Goal: Task Accomplishment & Management: Manage account settings

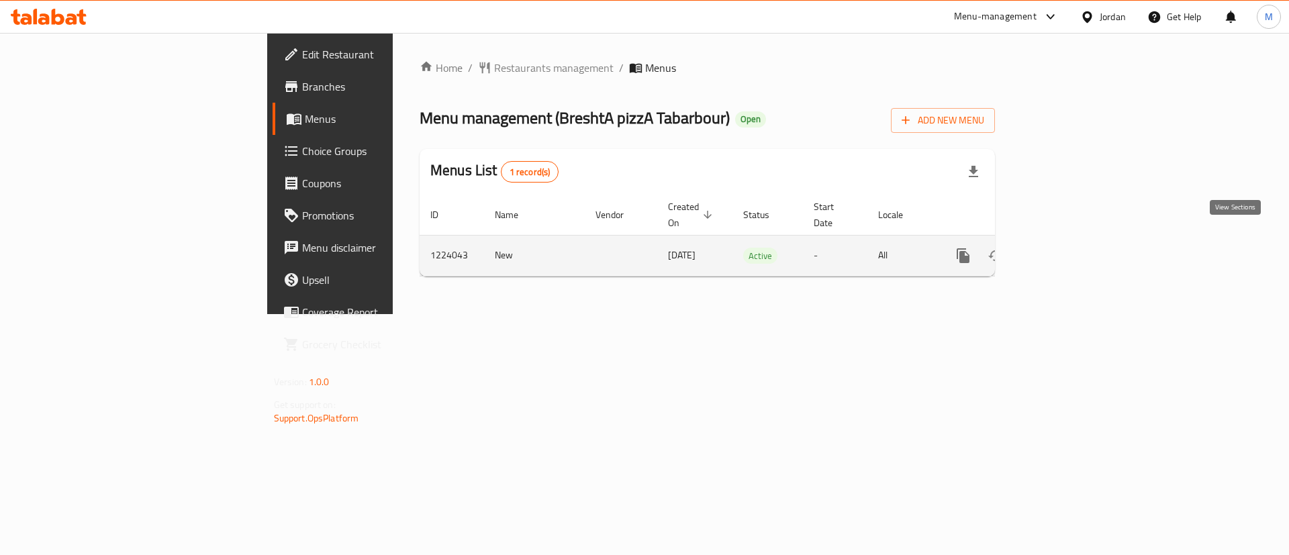
click at [1068, 248] on icon "enhanced table" at bounding box center [1060, 256] width 16 height 16
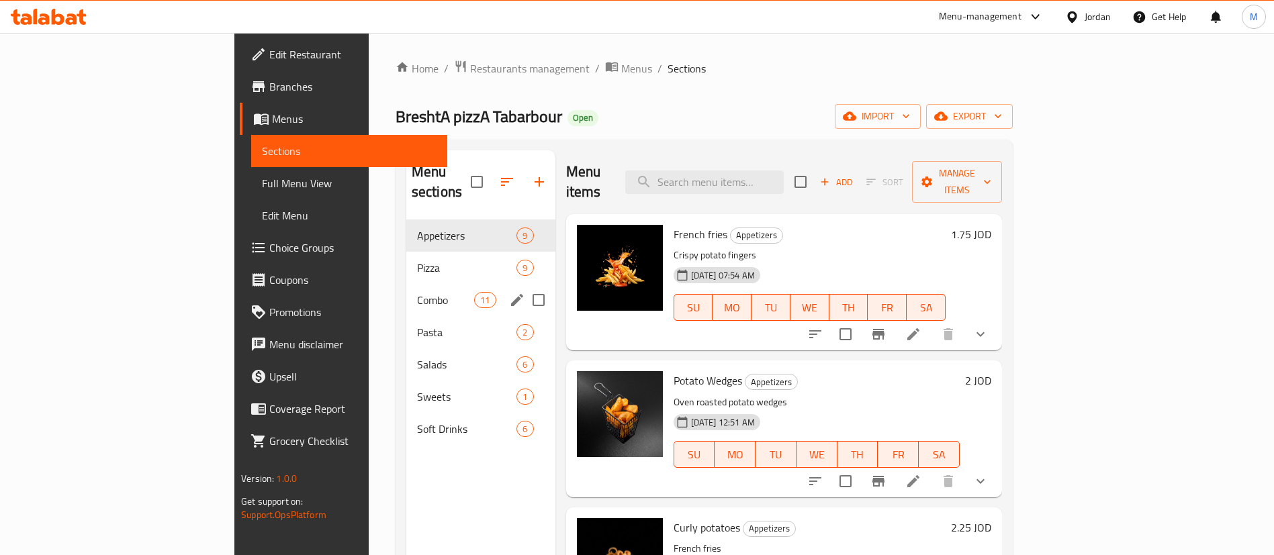
click at [417, 292] on span "Combo" at bounding box center [445, 300] width 57 height 16
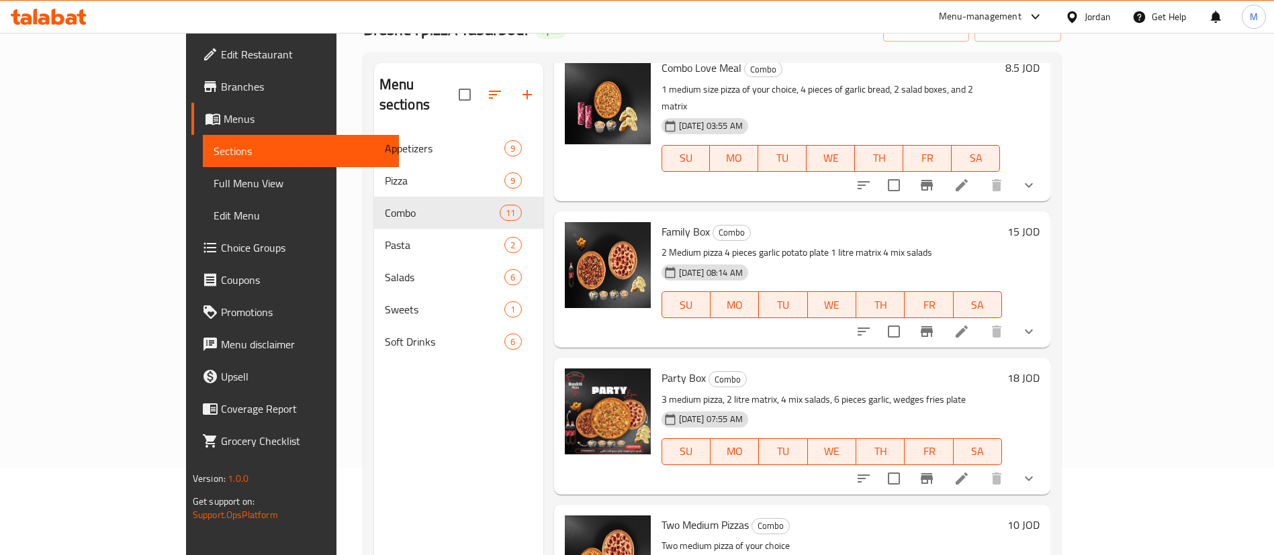
scroll to position [588, 0]
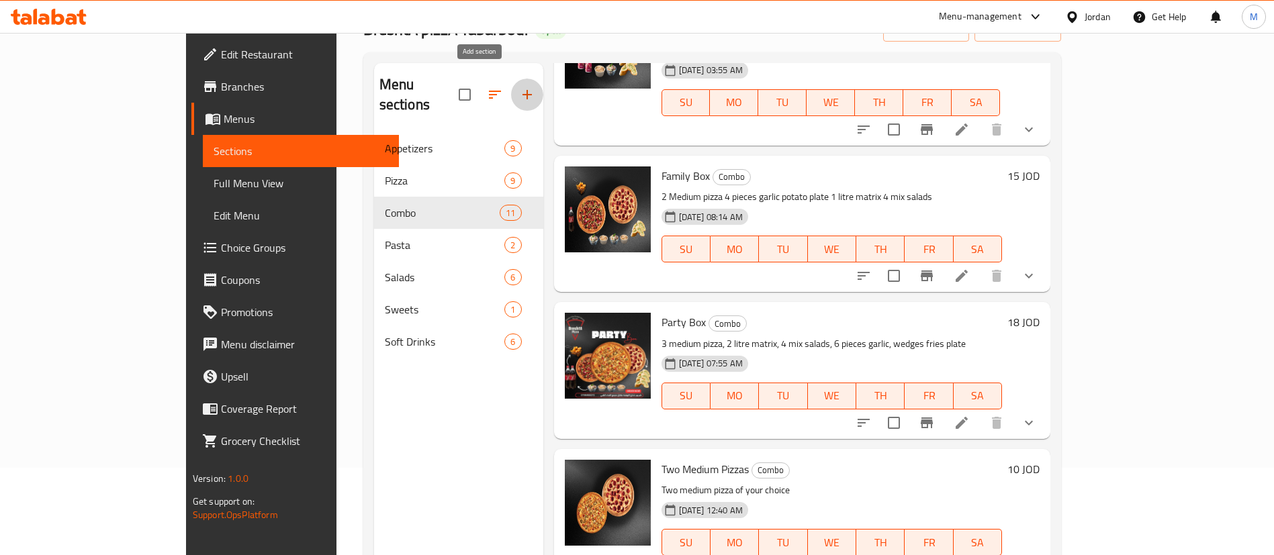
click at [522, 90] on icon "button" at bounding box center [526, 94] width 9 height 9
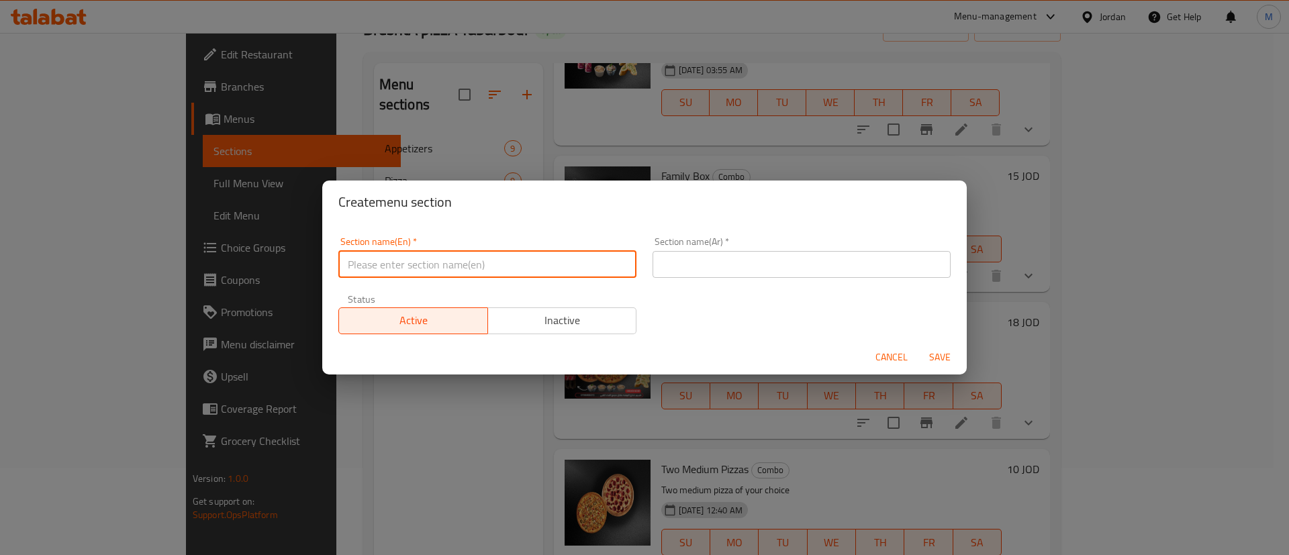
click at [514, 258] on input "text" at bounding box center [487, 264] width 298 height 27
type input "Gathering Meals"
click at [765, 271] on input "text" at bounding box center [802, 264] width 298 height 27
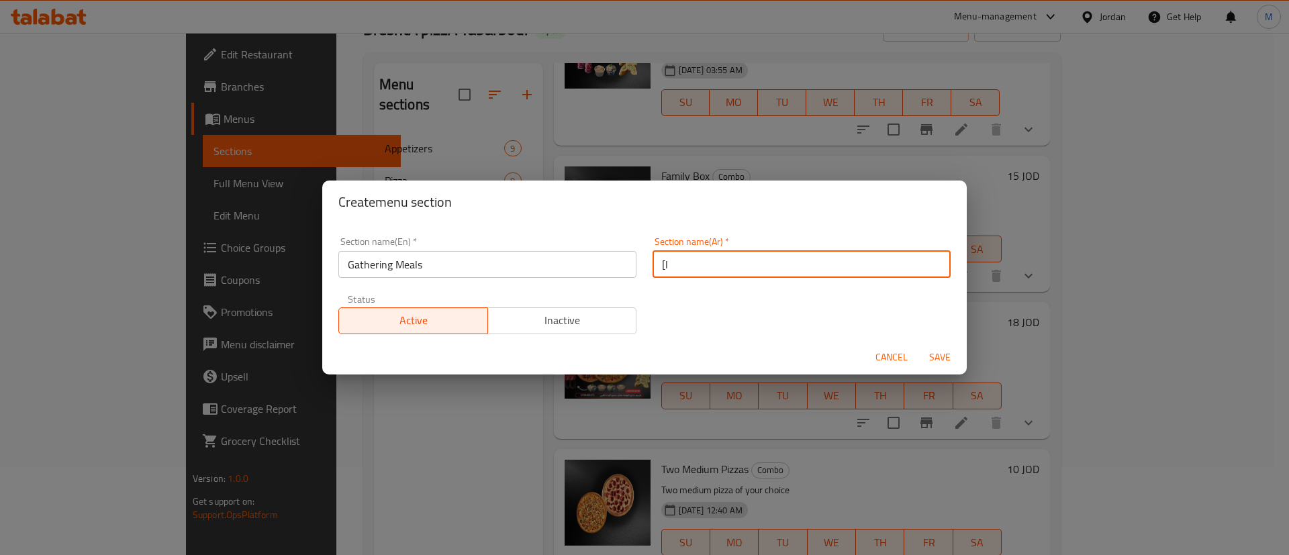
type input "["
type input "ج"
type input "عروض الجمعات"
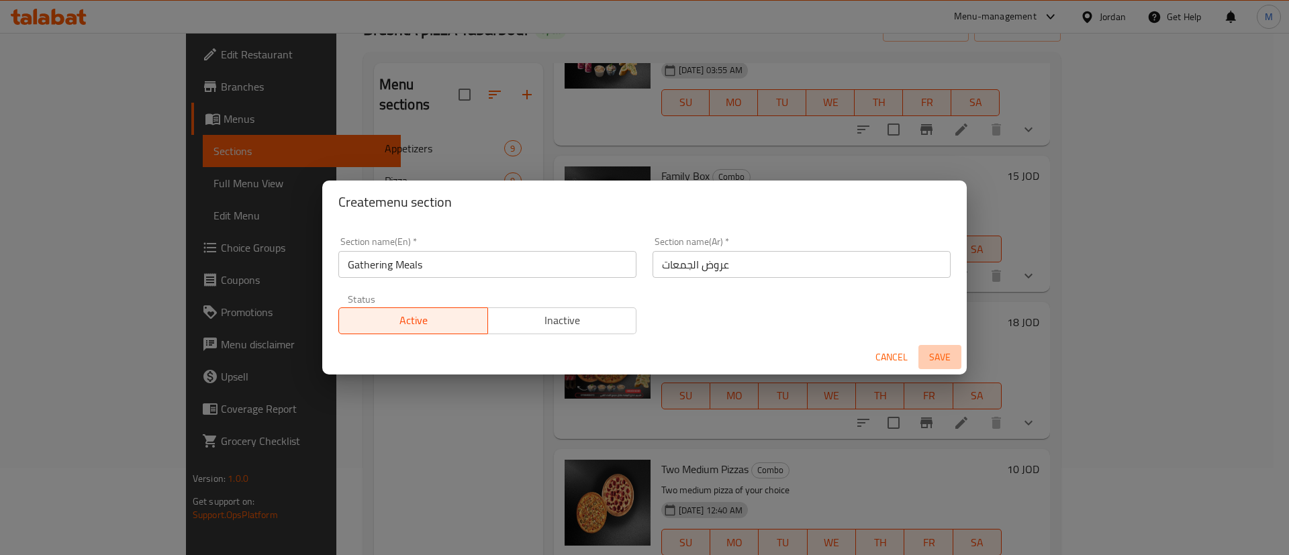
click at [932, 355] on span "Save" at bounding box center [940, 357] width 32 height 17
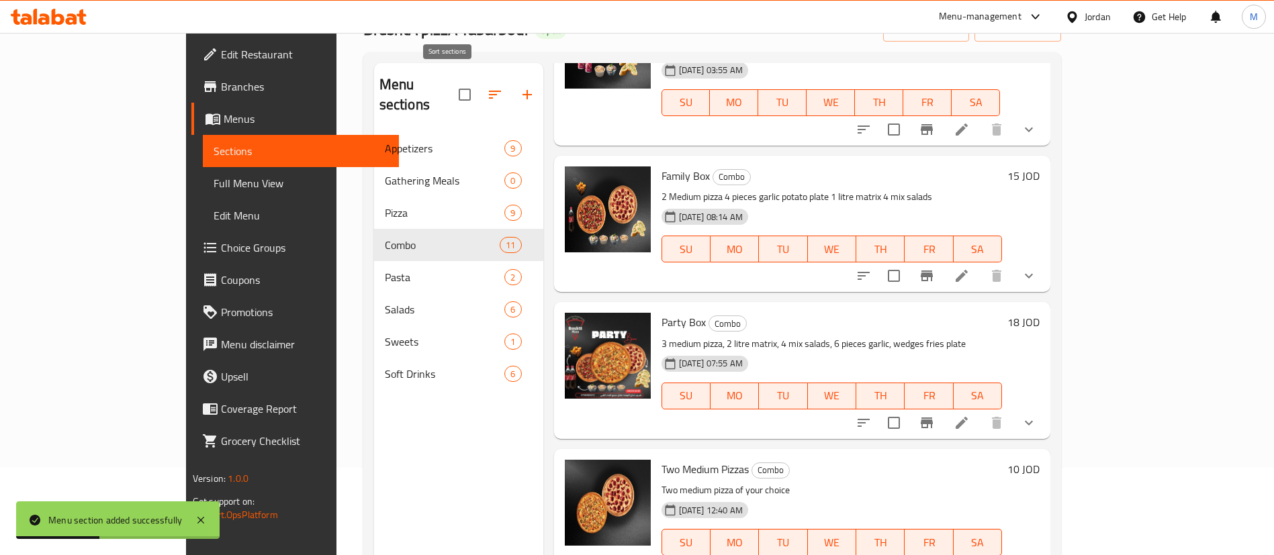
click at [489, 91] on icon "button" at bounding box center [495, 95] width 12 height 8
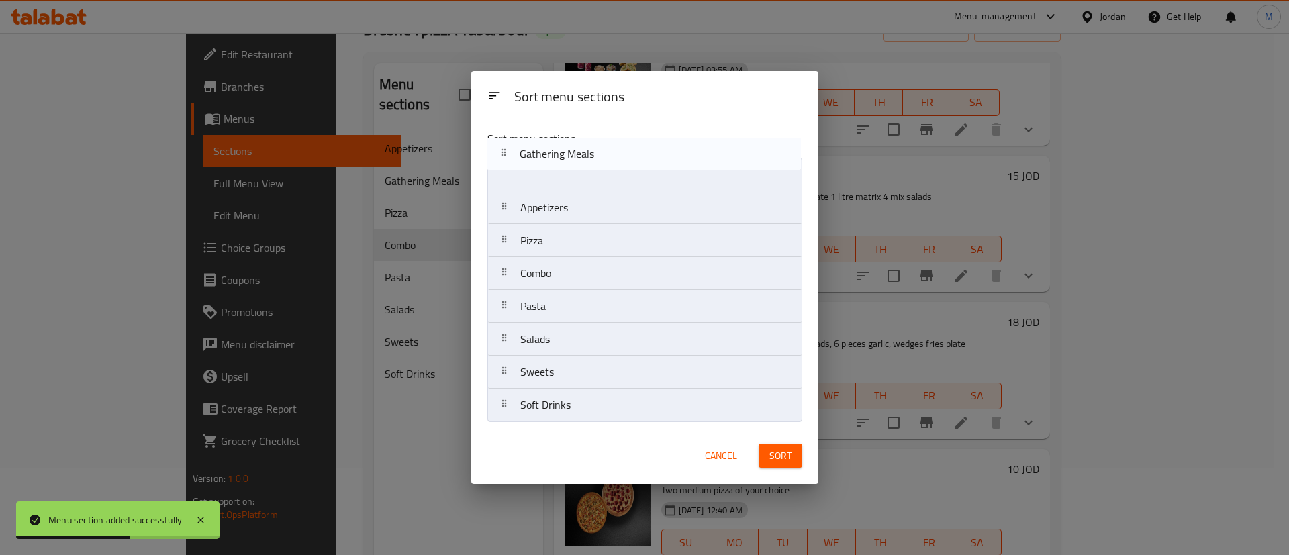
drag, startPoint x: 548, startPoint y: 218, endPoint x: 547, endPoint y: 158, distance: 59.1
click at [547, 158] on nav "Appetizers Gathering Meals Pizza Combo Pasta Salads Sweets Soft Drinks" at bounding box center [644, 290] width 315 height 265
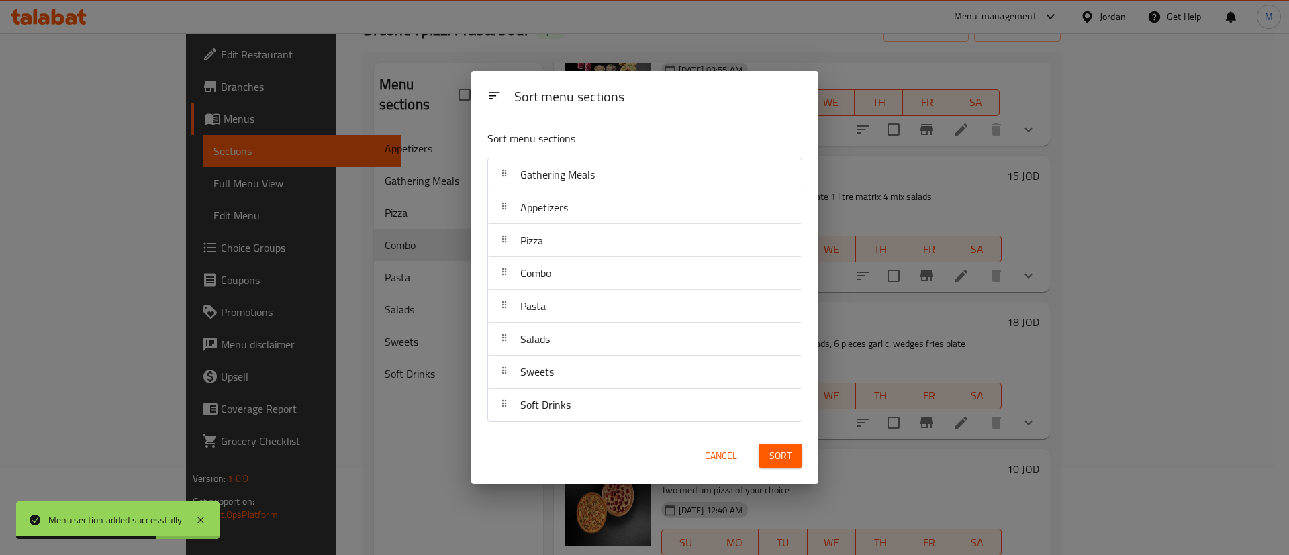
click at [794, 461] on button "Sort" at bounding box center [781, 456] width 44 height 25
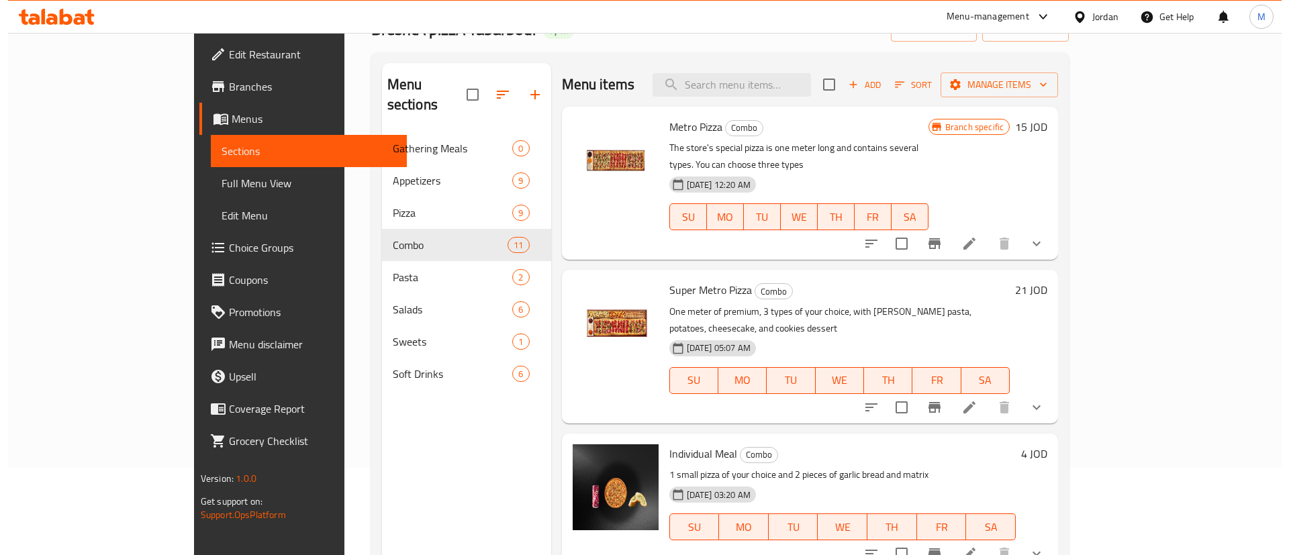
scroll to position [0, 0]
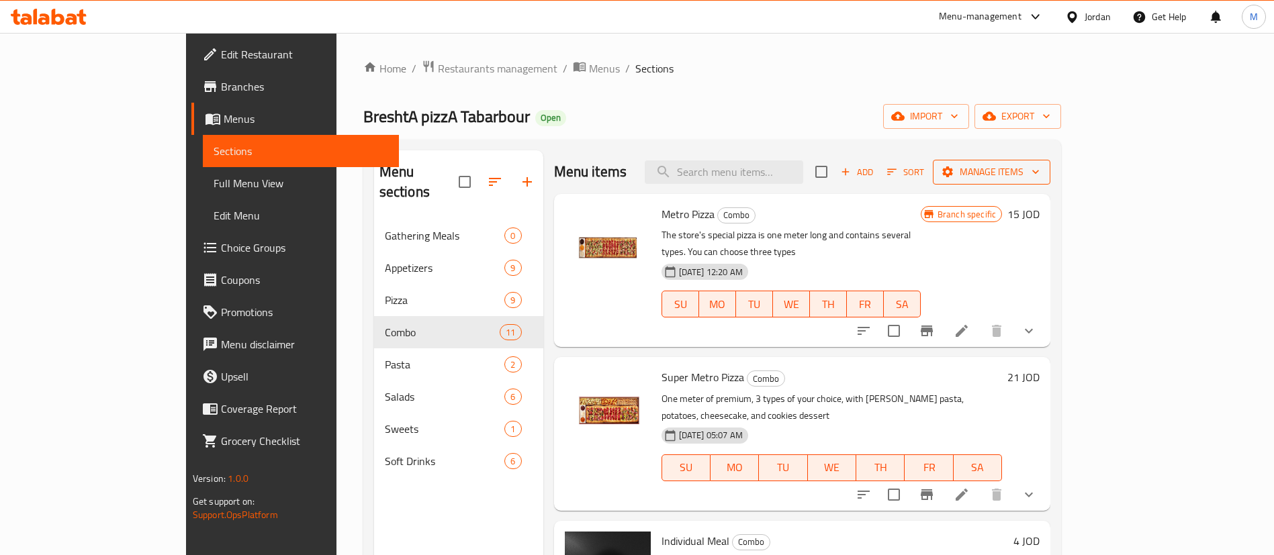
click at [1039, 167] on span "Manage items" at bounding box center [991, 172] width 96 height 17
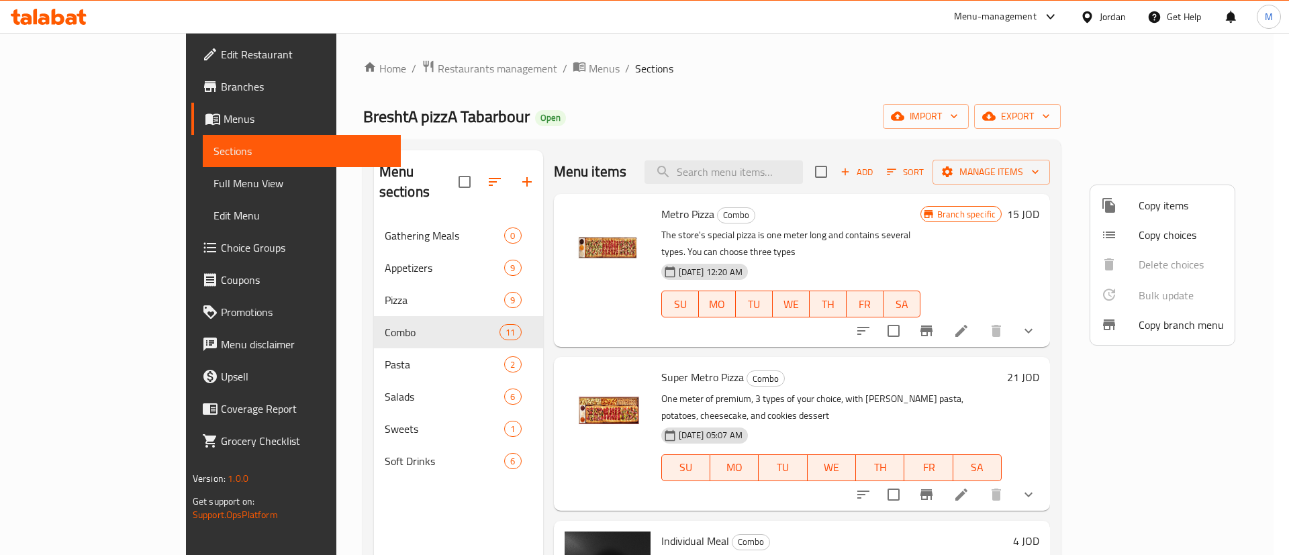
click at [1147, 209] on span "Copy items" at bounding box center [1181, 205] width 85 height 16
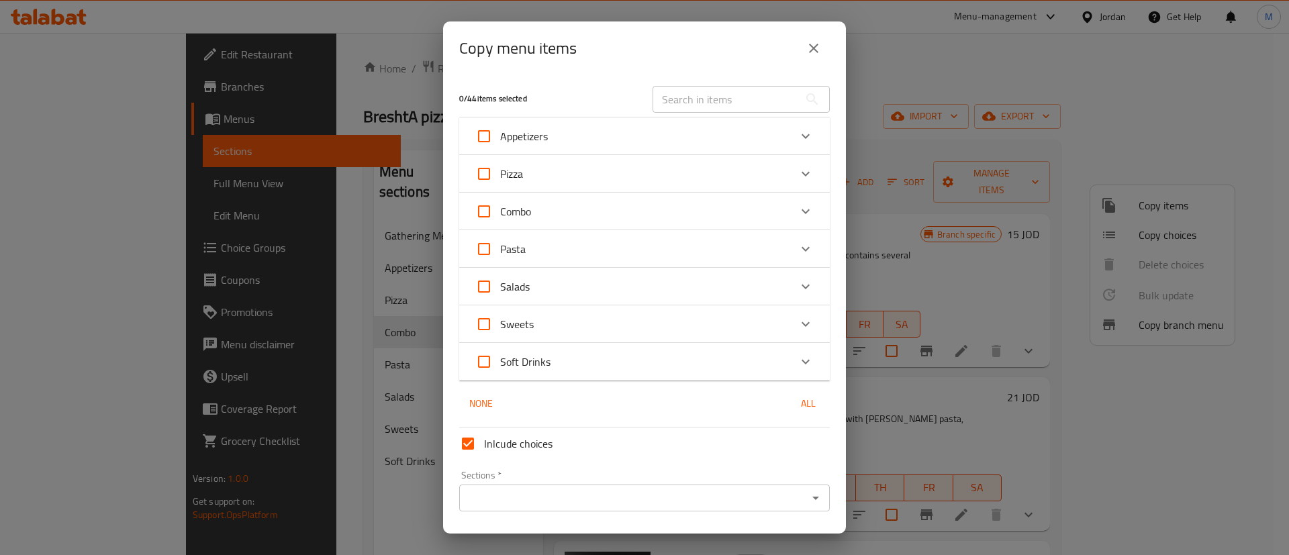
click at [628, 210] on div "Combo" at bounding box center [632, 211] width 314 height 32
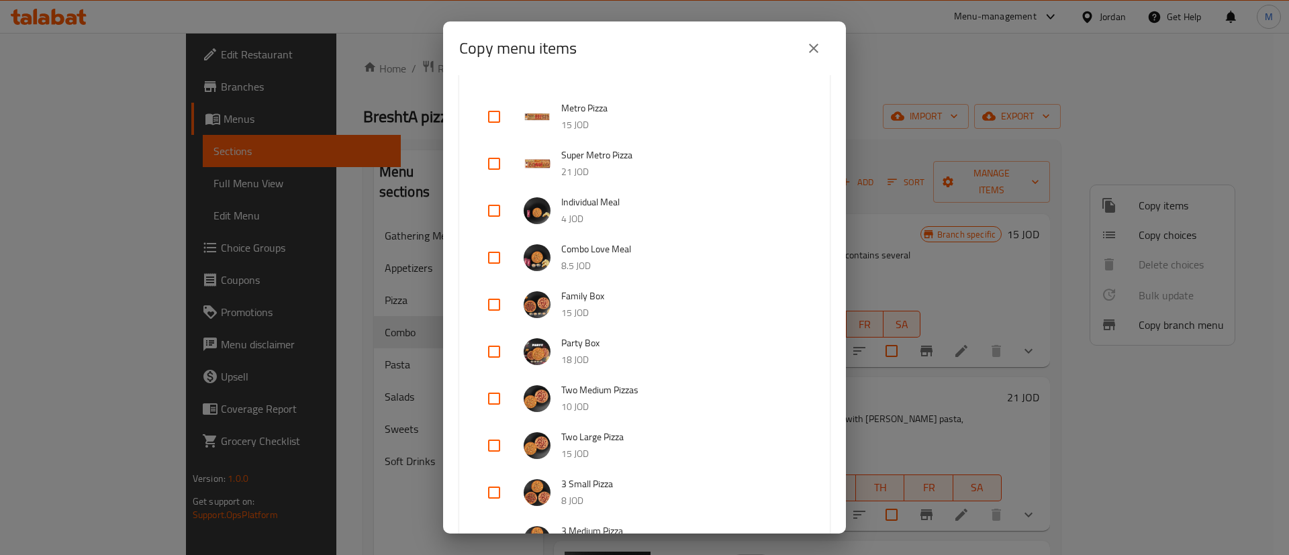
scroll to position [201, 0]
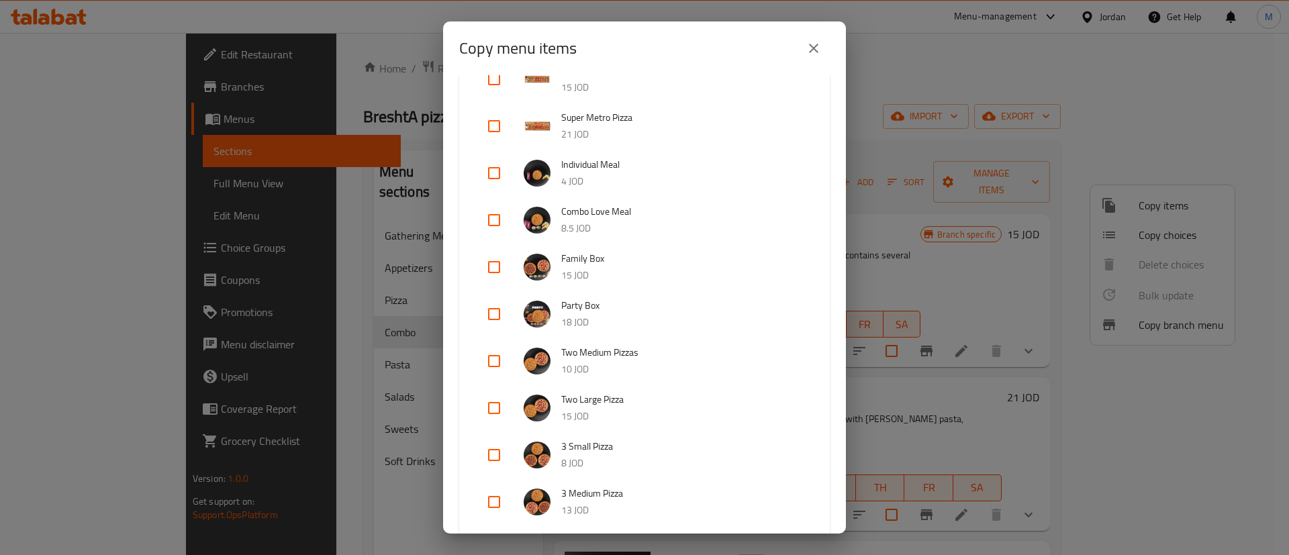
click at [493, 312] on input "checkbox" at bounding box center [494, 314] width 32 height 32
checkbox input "true"
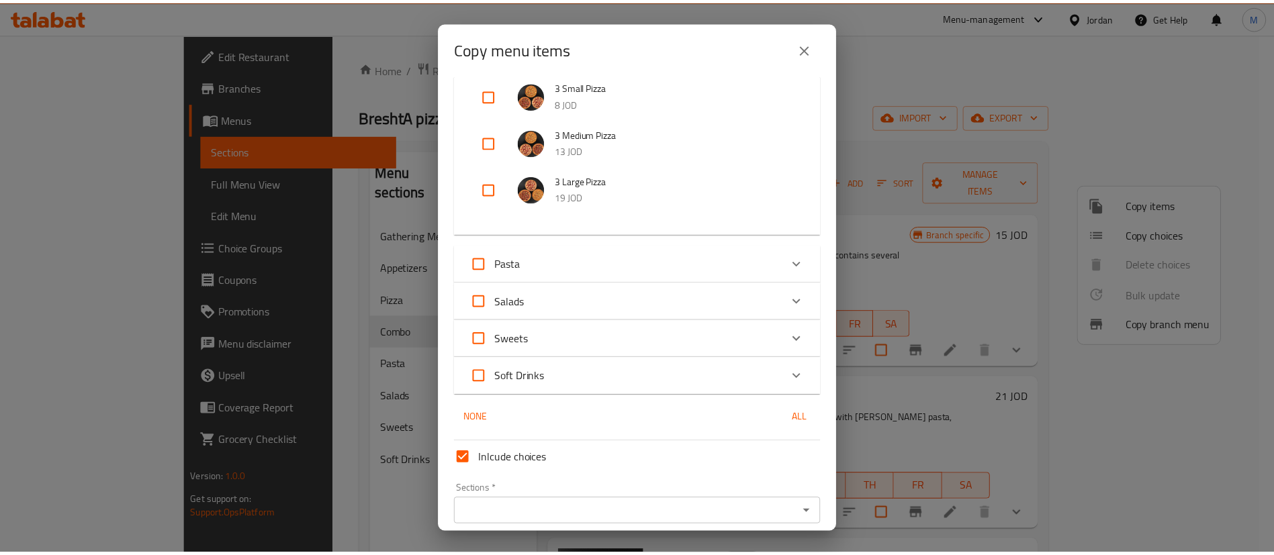
scroll to position [616, 0]
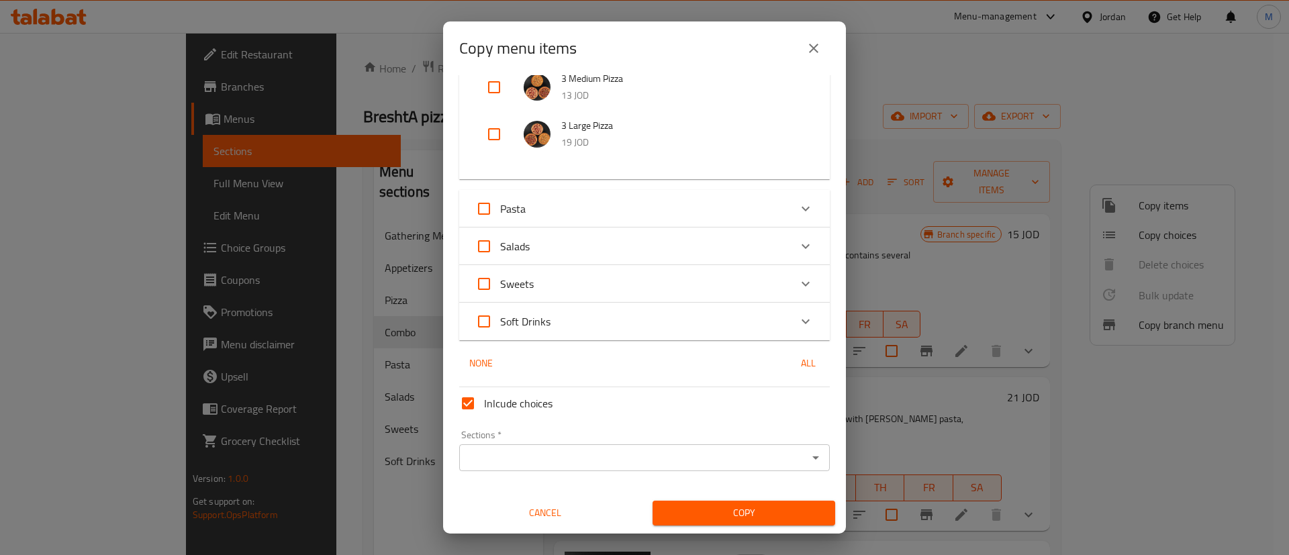
click at [729, 465] on input "Sections   *" at bounding box center [633, 457] width 340 height 19
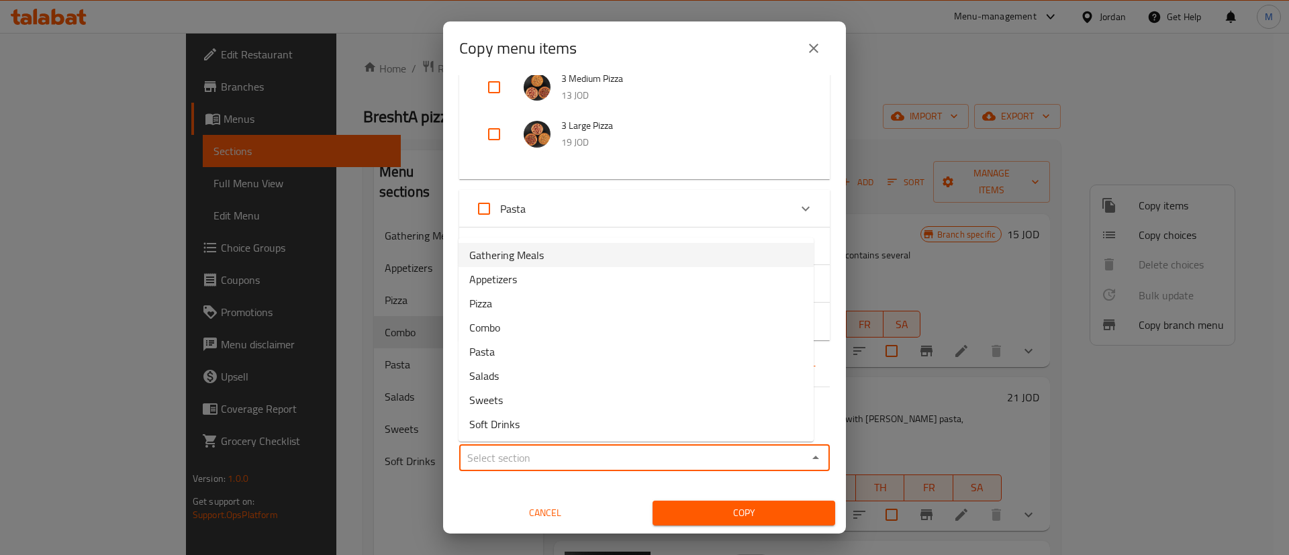
click at [588, 252] on li "Gathering Meals" at bounding box center [636, 255] width 355 height 24
type input "Gathering Meals"
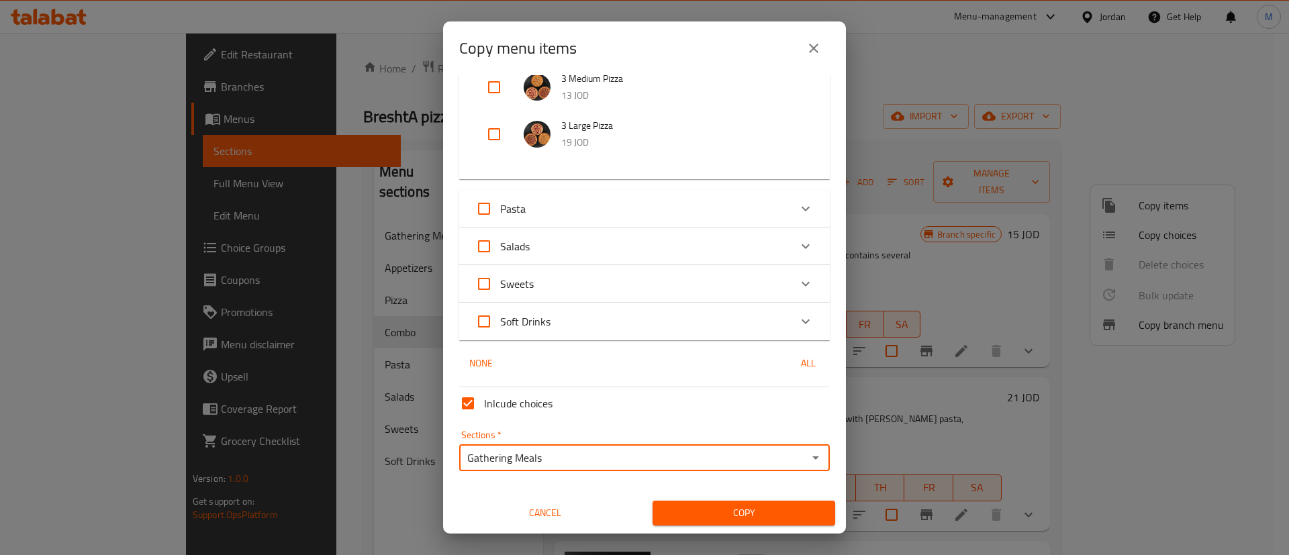
click at [729, 515] on span "Copy" at bounding box center [743, 513] width 161 height 17
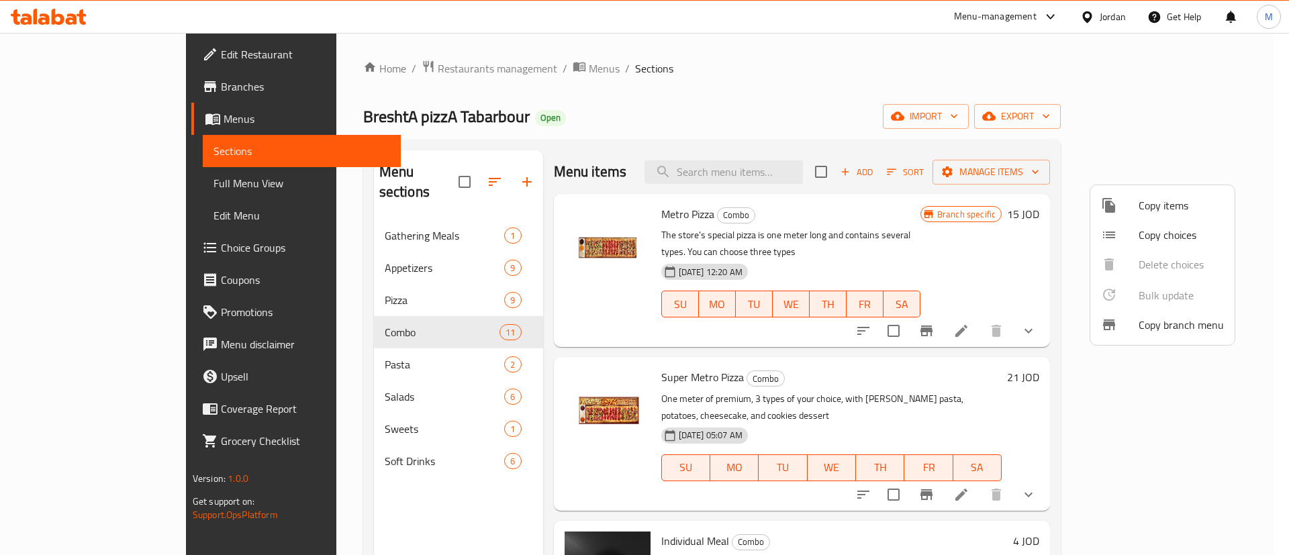
click at [708, 91] on div at bounding box center [644, 277] width 1289 height 555
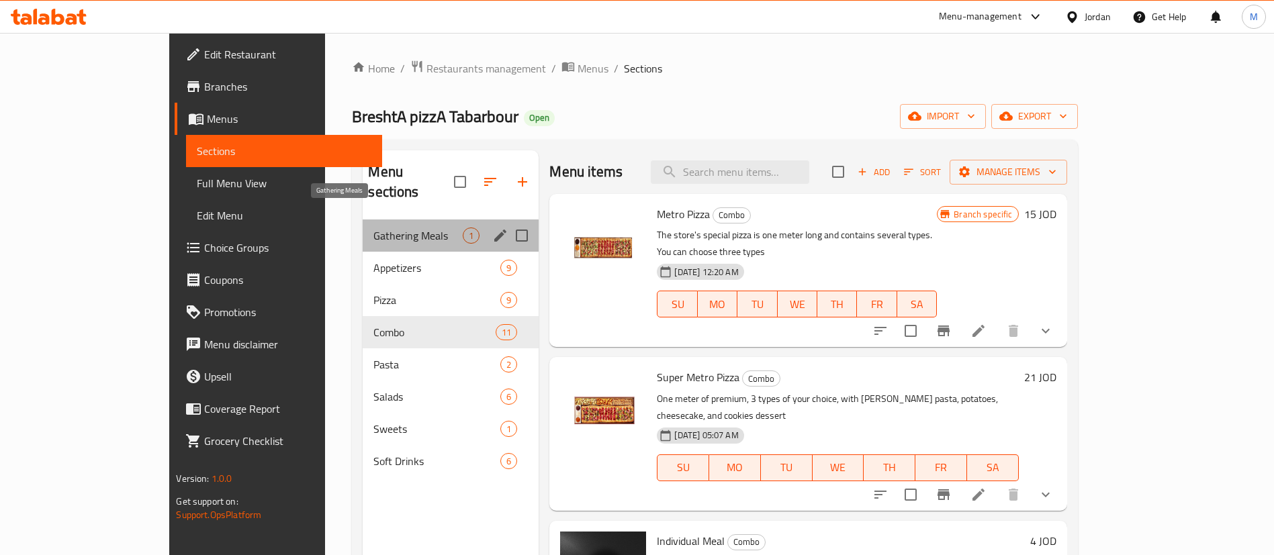
click at [397, 228] on span "Gathering Meals" at bounding box center [417, 236] width 89 height 16
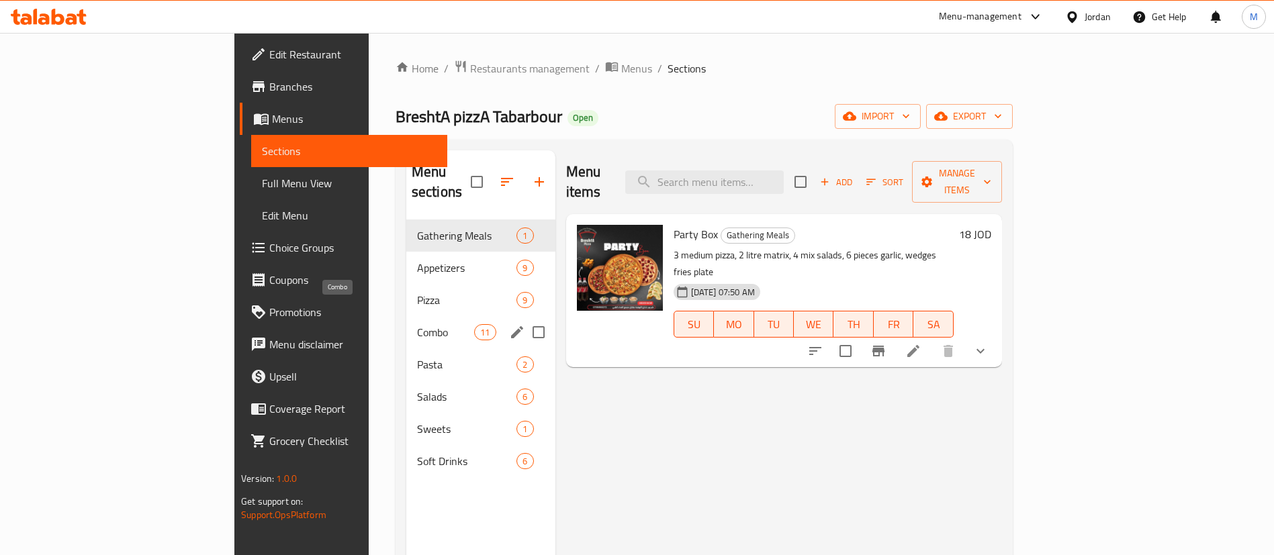
click at [417, 324] on span "Combo" at bounding box center [445, 332] width 57 height 16
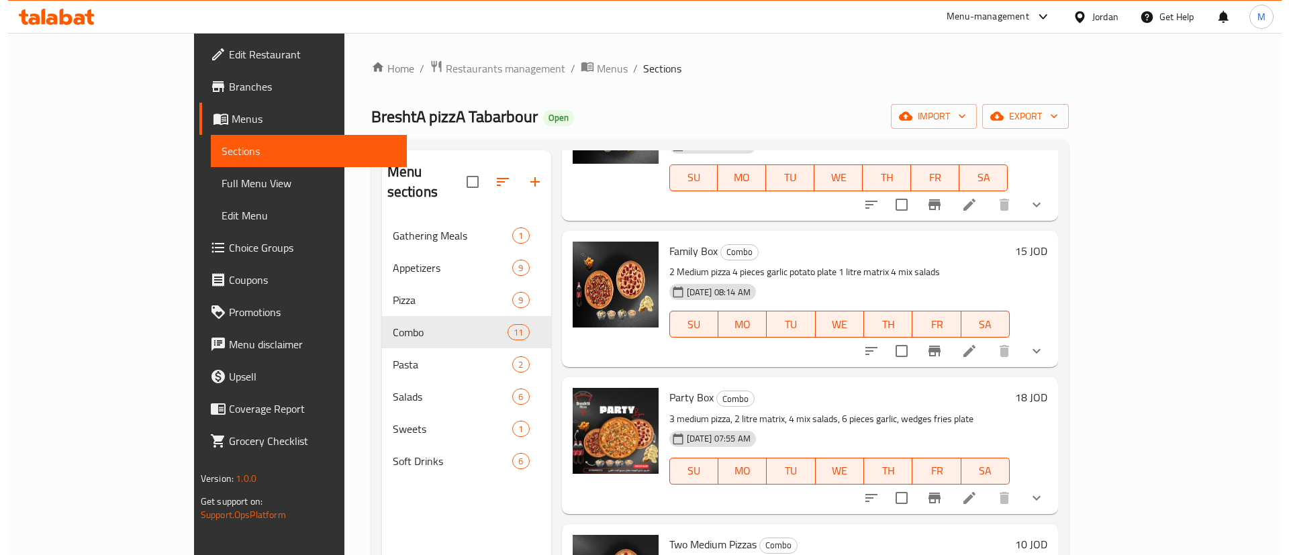
scroll to position [604, 0]
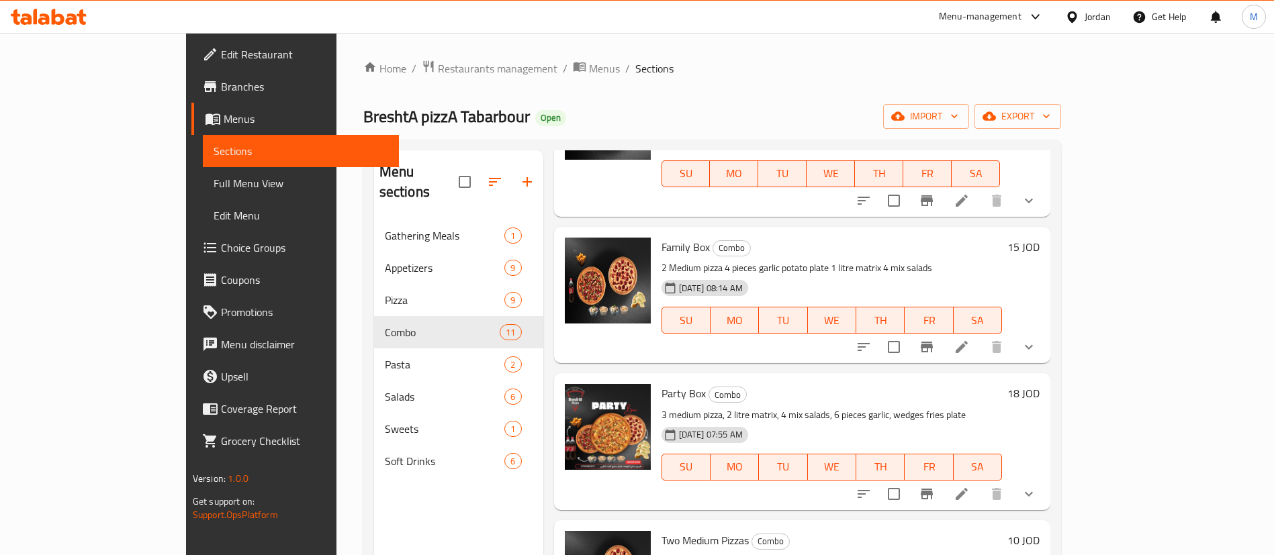
click at [970, 486] on icon at bounding box center [961, 494] width 16 height 16
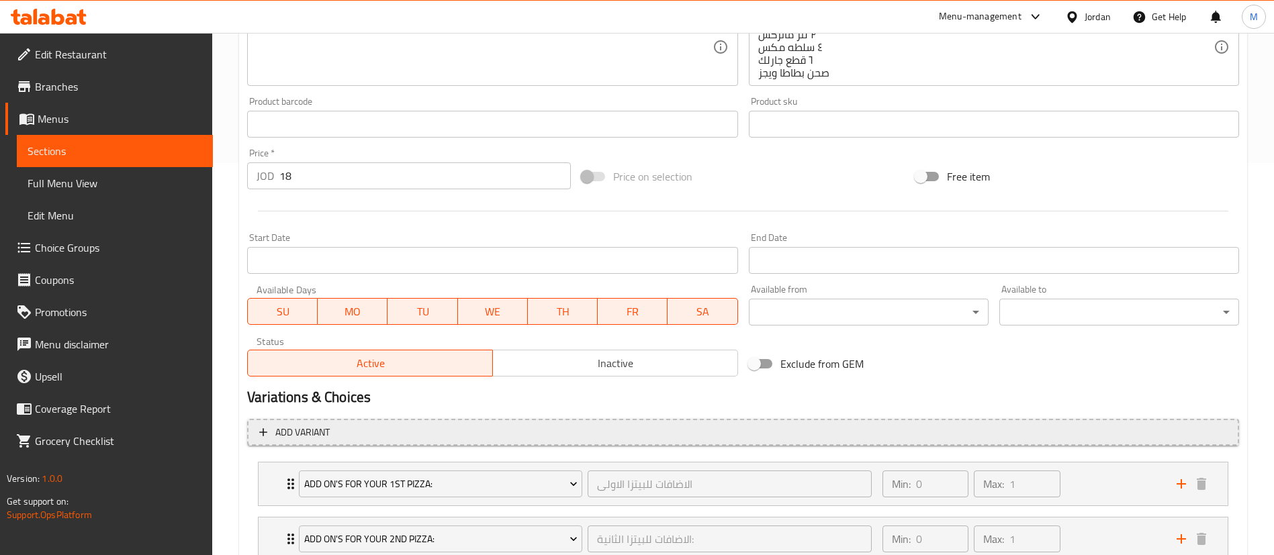
scroll to position [403, 0]
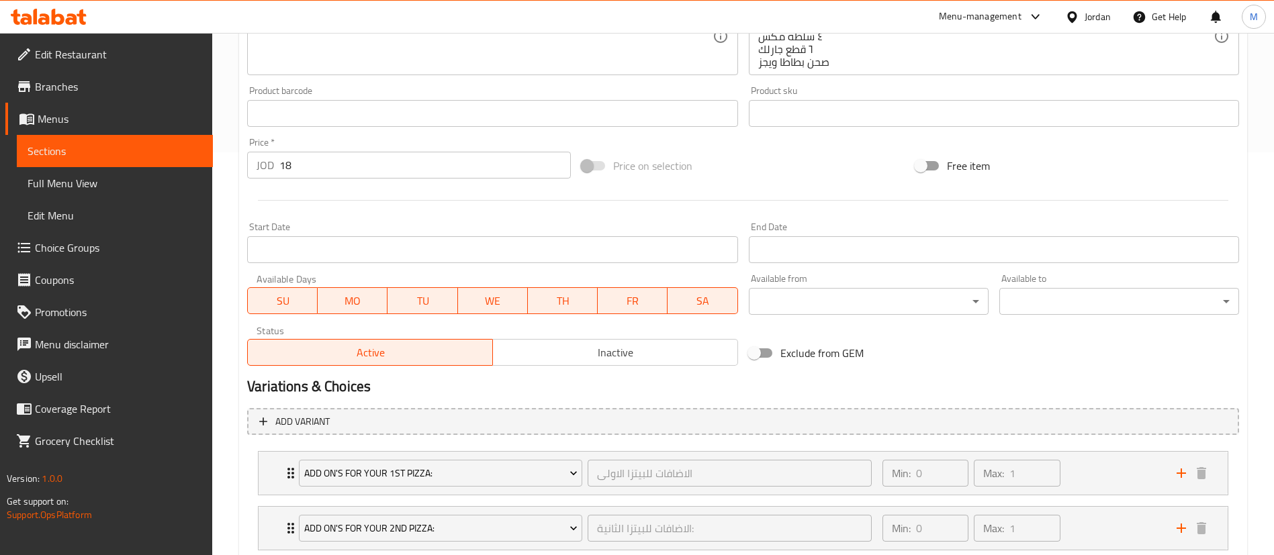
click at [608, 366] on div "Status Active Inactive" at bounding box center [492, 345] width 501 height 51
click at [609, 361] on span "Inactive" at bounding box center [615, 352] width 234 height 19
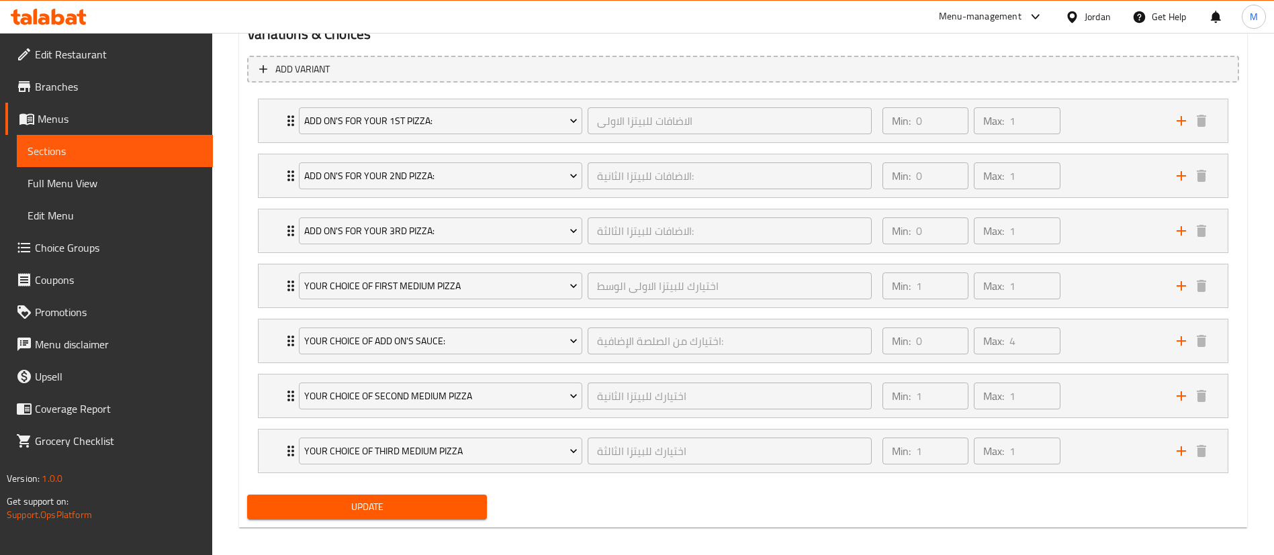
scroll to position [765, 0]
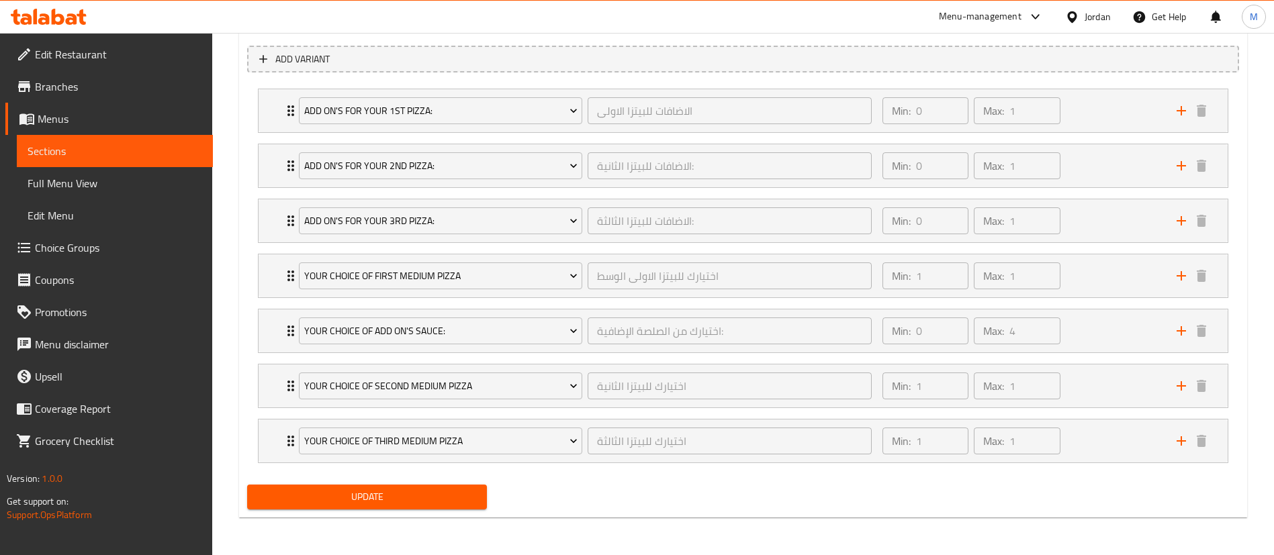
click at [445, 489] on span "Update" at bounding box center [367, 497] width 218 height 17
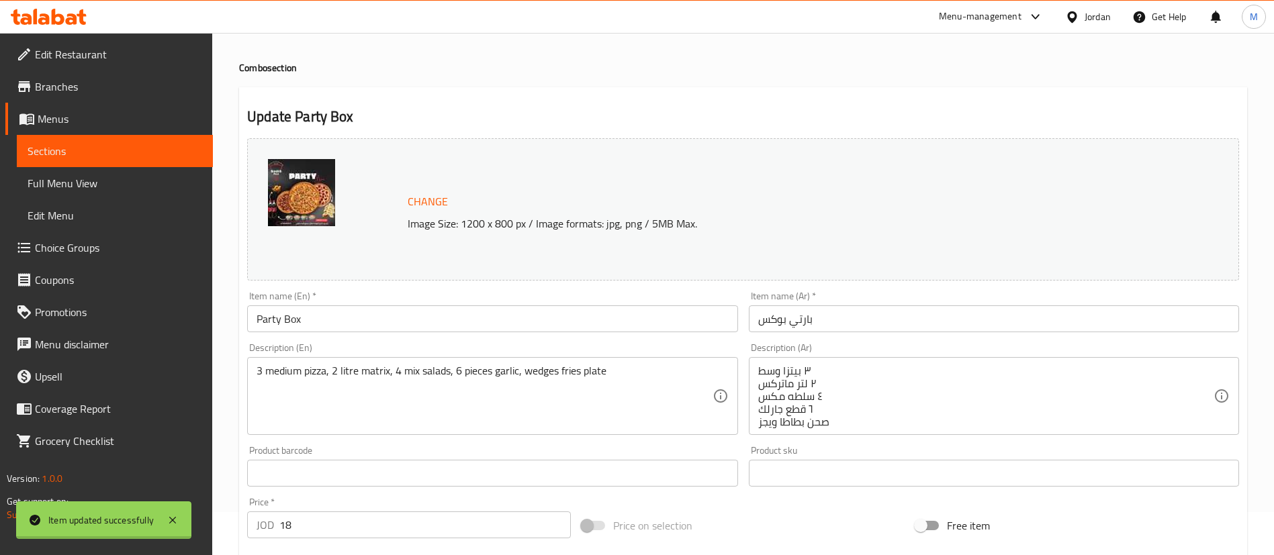
scroll to position [0, 0]
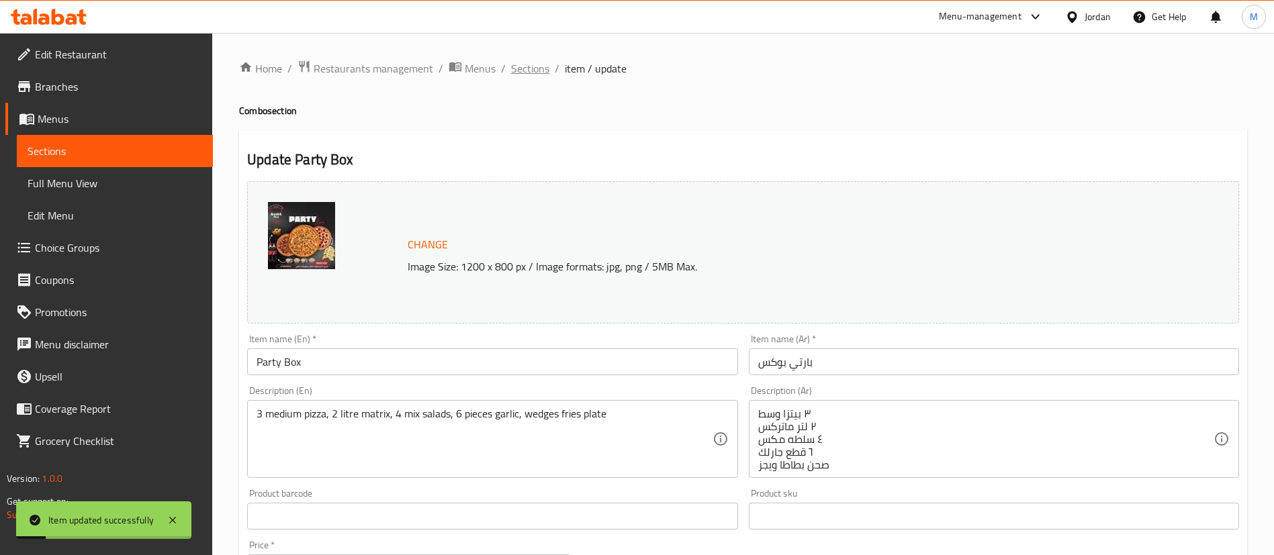
click at [528, 63] on span "Sections" at bounding box center [530, 68] width 38 height 16
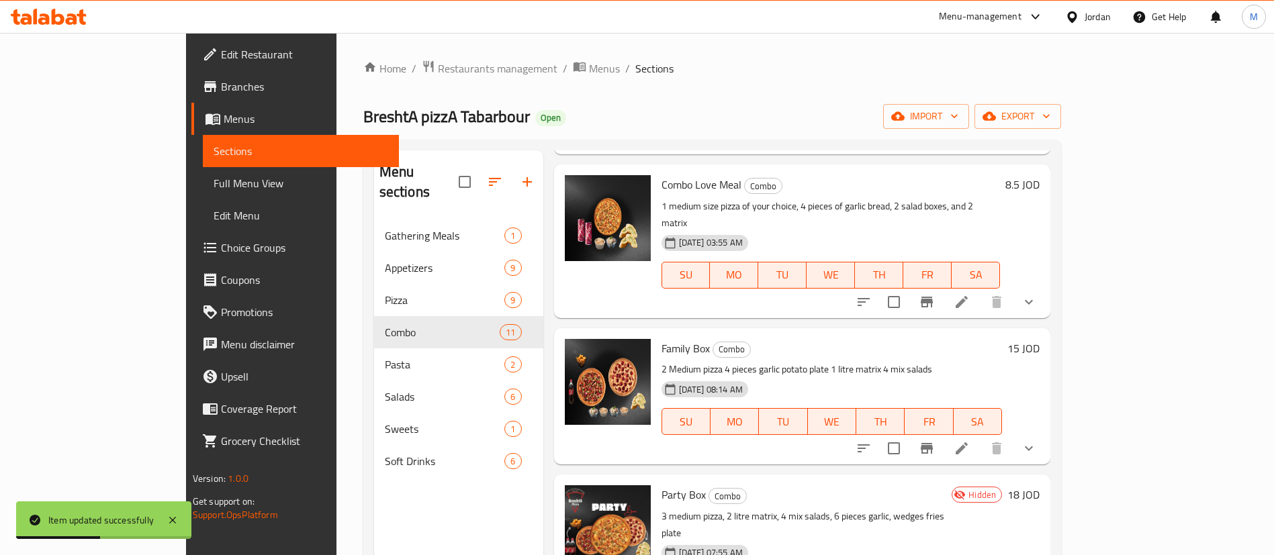
scroll to position [504, 0]
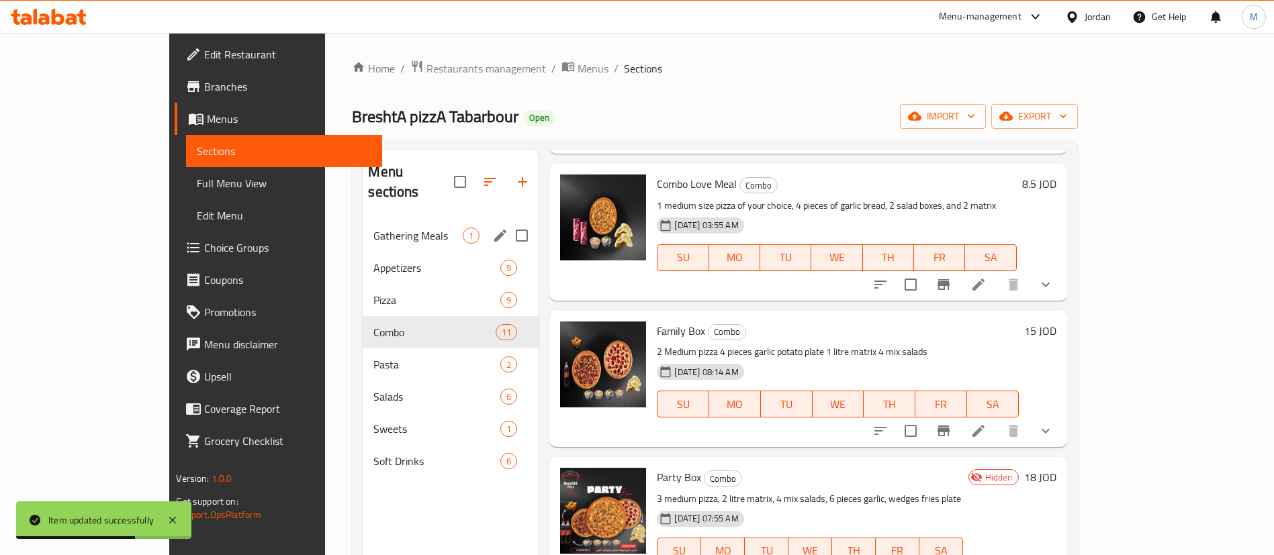
click at [373, 228] on span "Gathering Meals" at bounding box center [417, 236] width 89 height 16
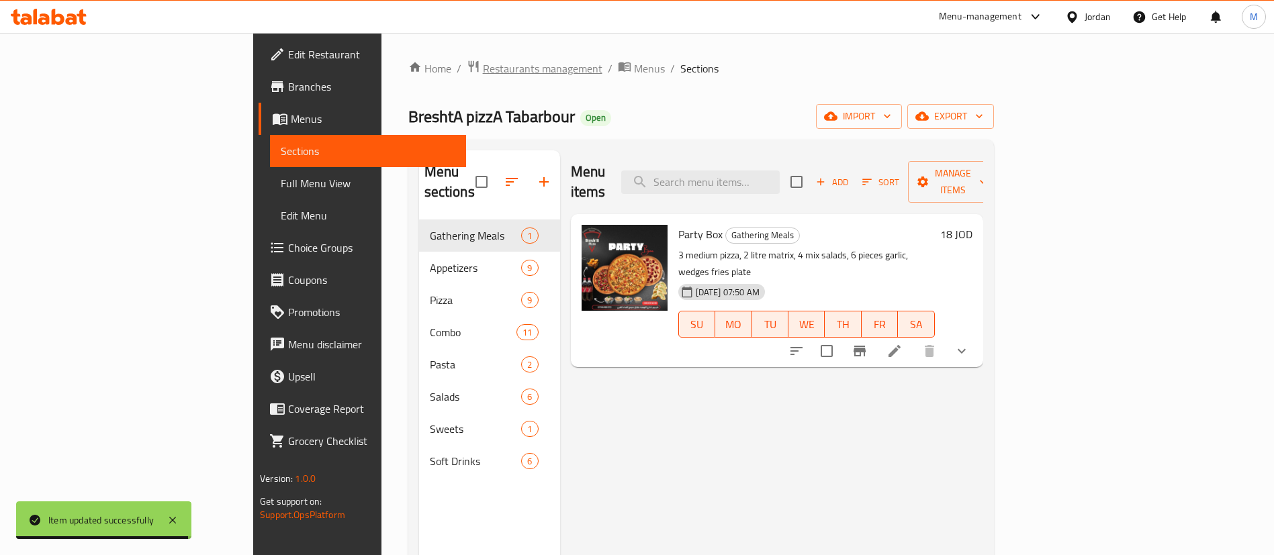
click at [483, 77] on span "Restaurants management" at bounding box center [543, 68] width 120 height 16
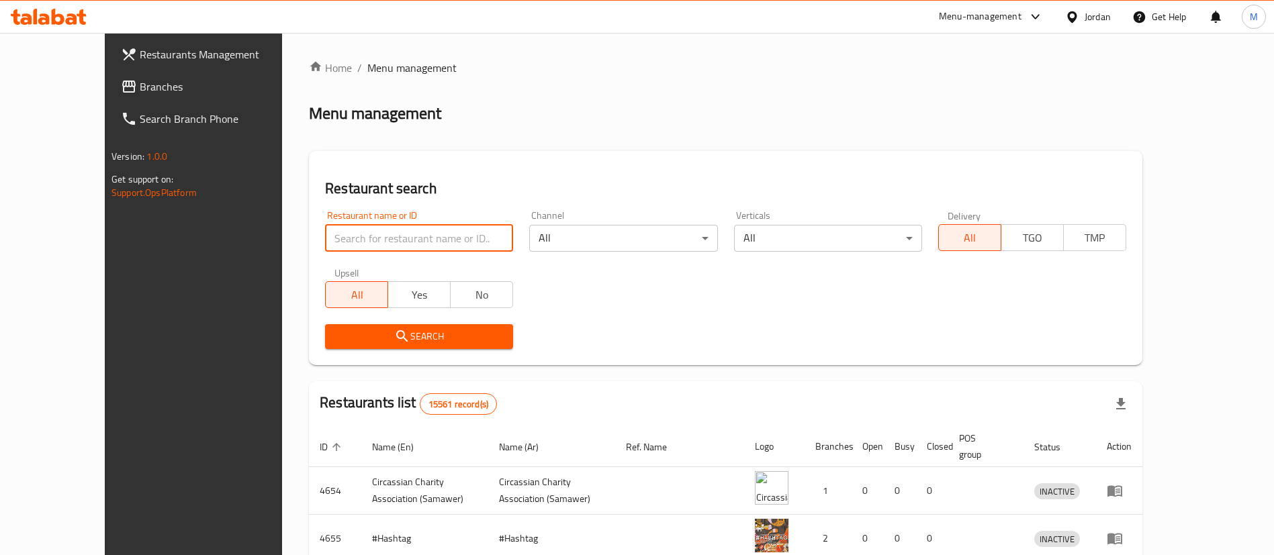
click at [428, 234] on input "search" at bounding box center [419, 238] width 188 height 27
type input "ل"
type input "BreshtA pizzA"
click at [427, 341] on span "Search" at bounding box center [419, 336] width 167 height 17
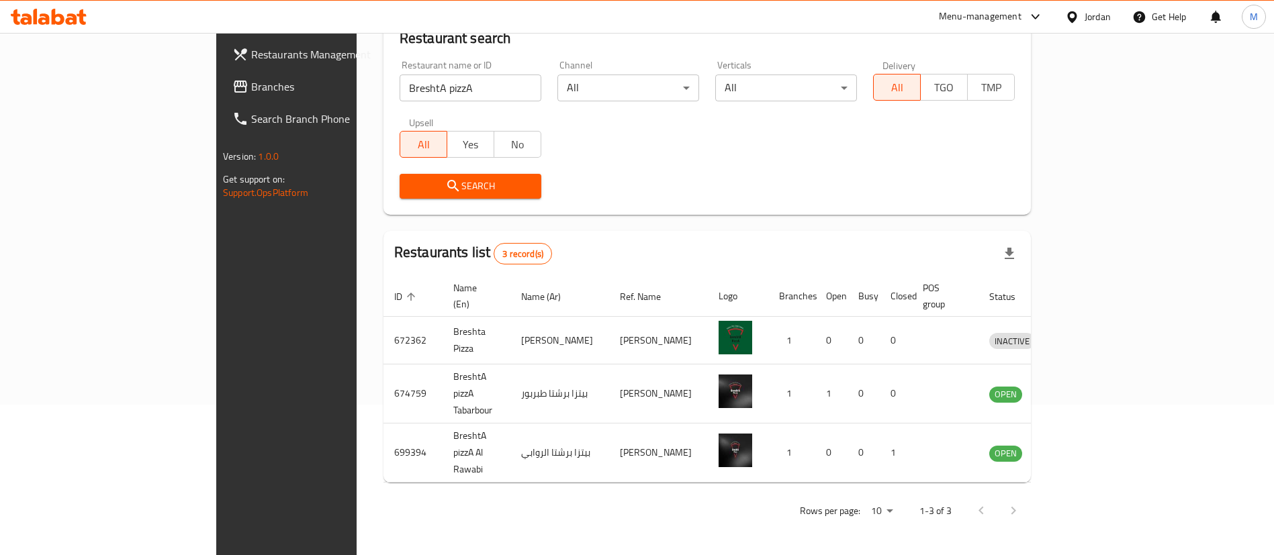
scroll to position [113, 0]
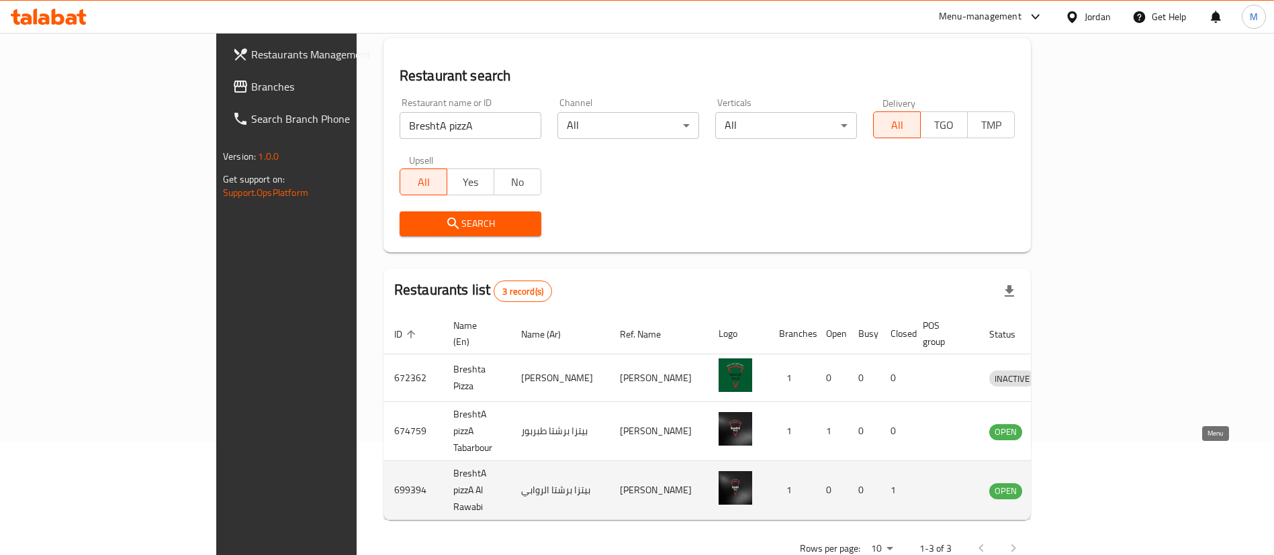
click at [1086, 483] on link "enhanced table" at bounding box center [1073, 491] width 25 height 16
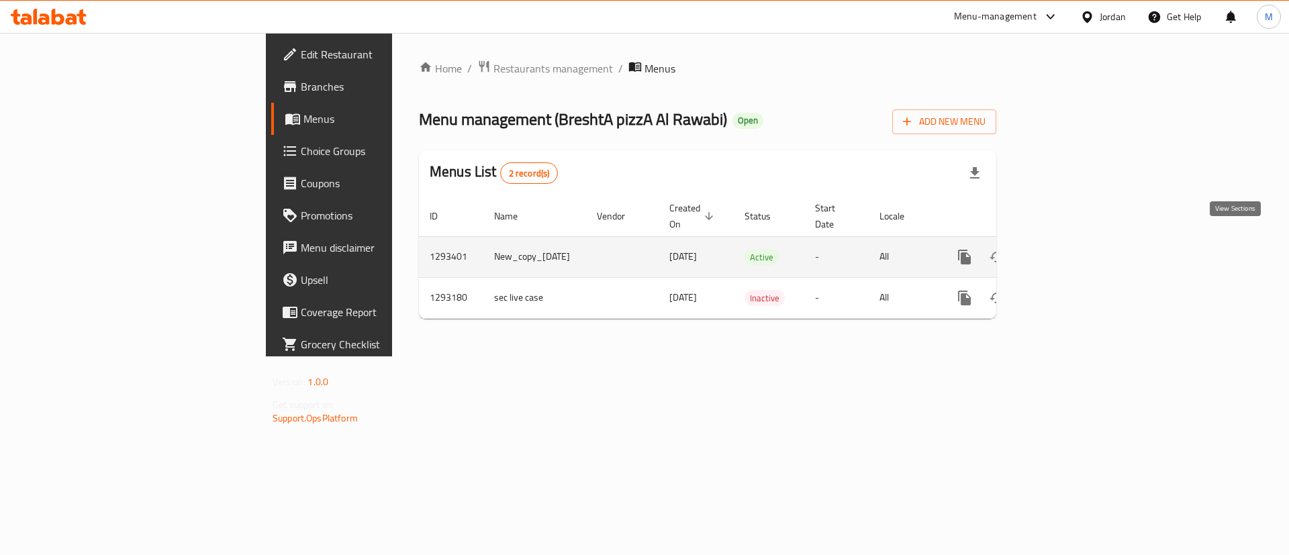
click at [1068, 251] on icon "enhanced table" at bounding box center [1061, 257] width 12 height 12
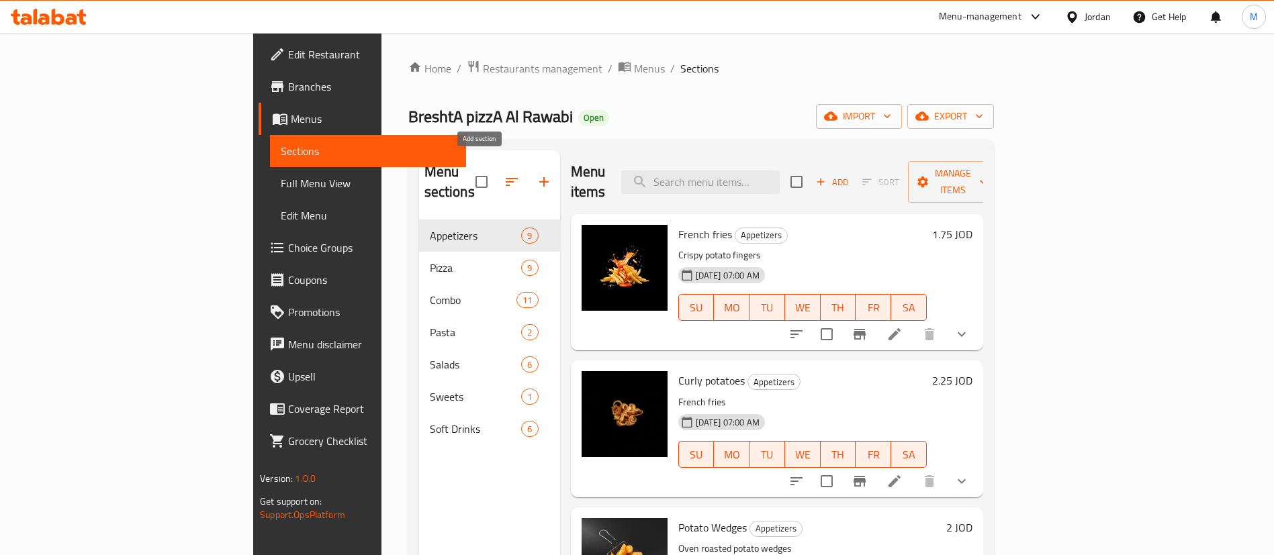
click at [528, 173] on button "button" at bounding box center [544, 182] width 32 height 32
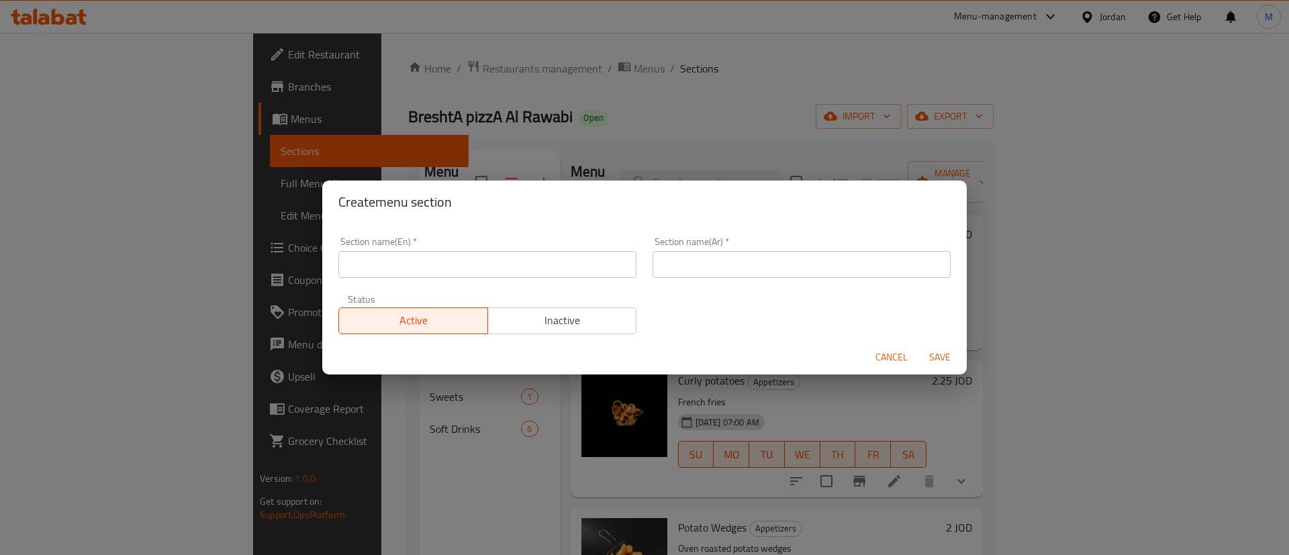
click at [508, 261] on input "text" at bounding box center [487, 264] width 298 height 27
type input "Gathering Meals"
click at [728, 265] on input "text" at bounding box center [802, 264] width 298 height 27
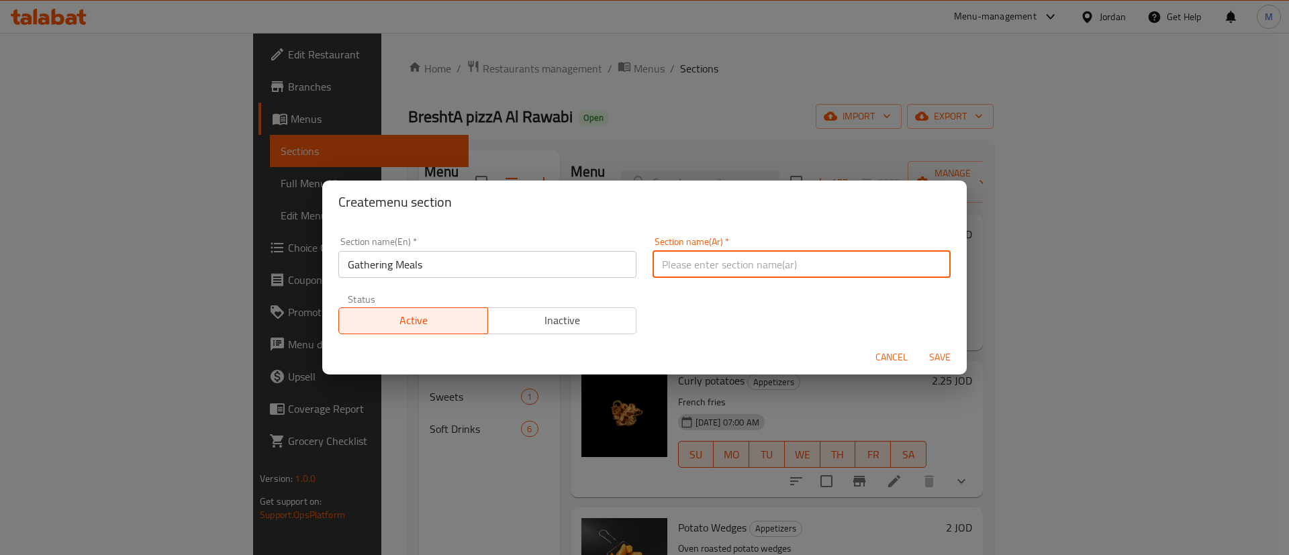
type input "عروض الجمعات"
click at [932, 357] on span "Save" at bounding box center [940, 357] width 32 height 17
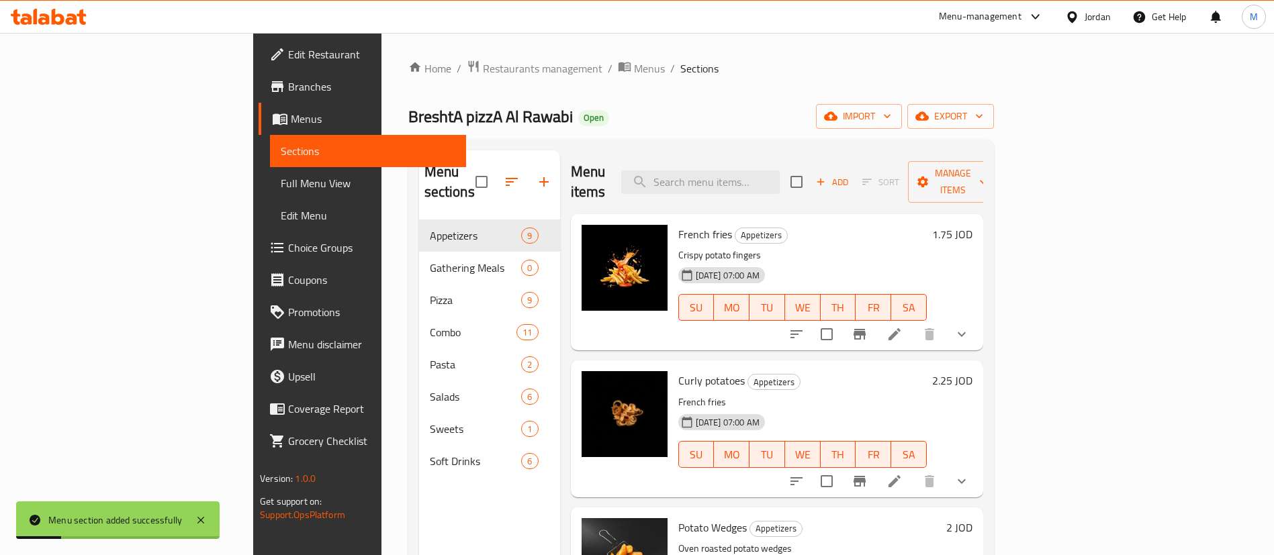
click at [506, 178] on icon "button" at bounding box center [512, 182] width 12 height 8
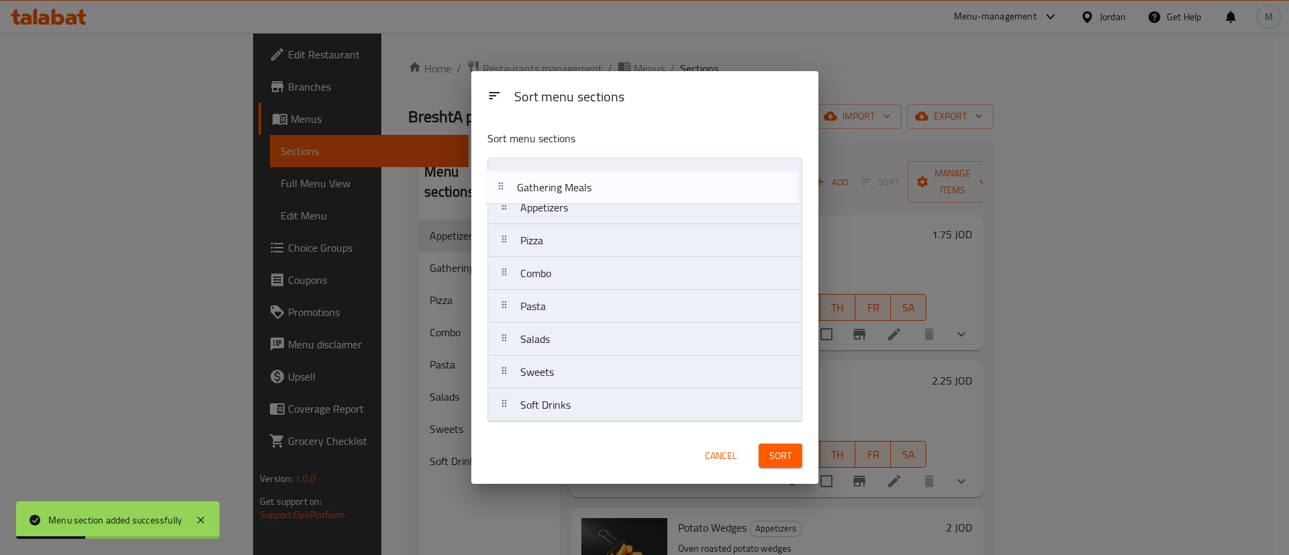
drag, startPoint x: 575, startPoint y: 206, endPoint x: 567, endPoint y: 175, distance: 31.9
click at [567, 176] on nav "Appetizers Gathering Meals Pizza Combo Pasta Salads Sweets Soft Drinks" at bounding box center [644, 290] width 315 height 265
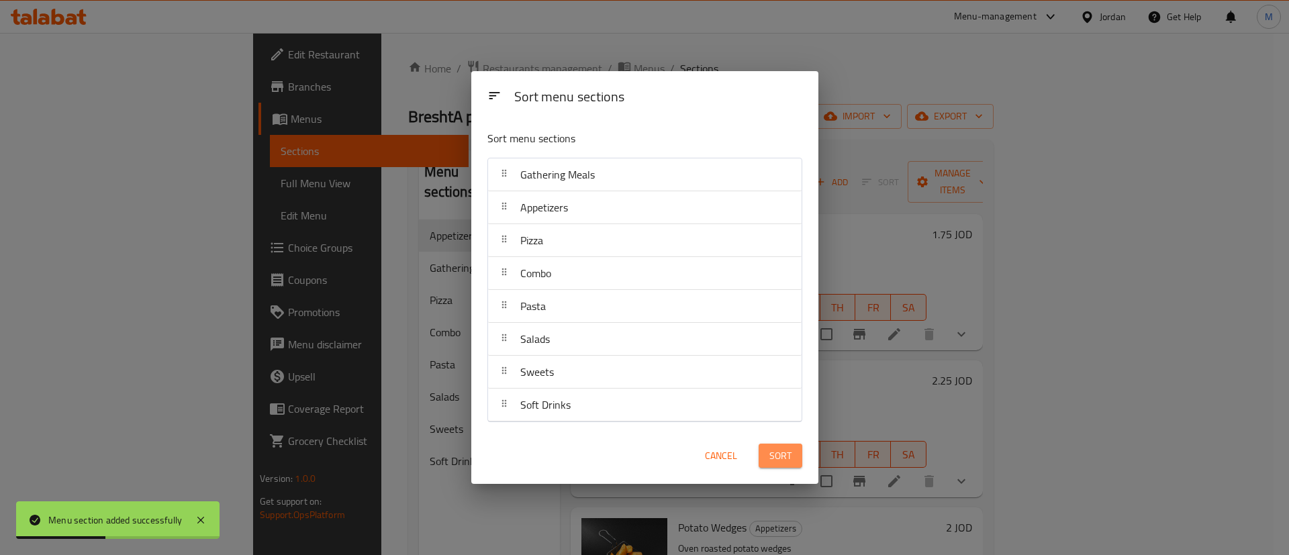
click at [773, 457] on span "Sort" at bounding box center [780, 456] width 22 height 17
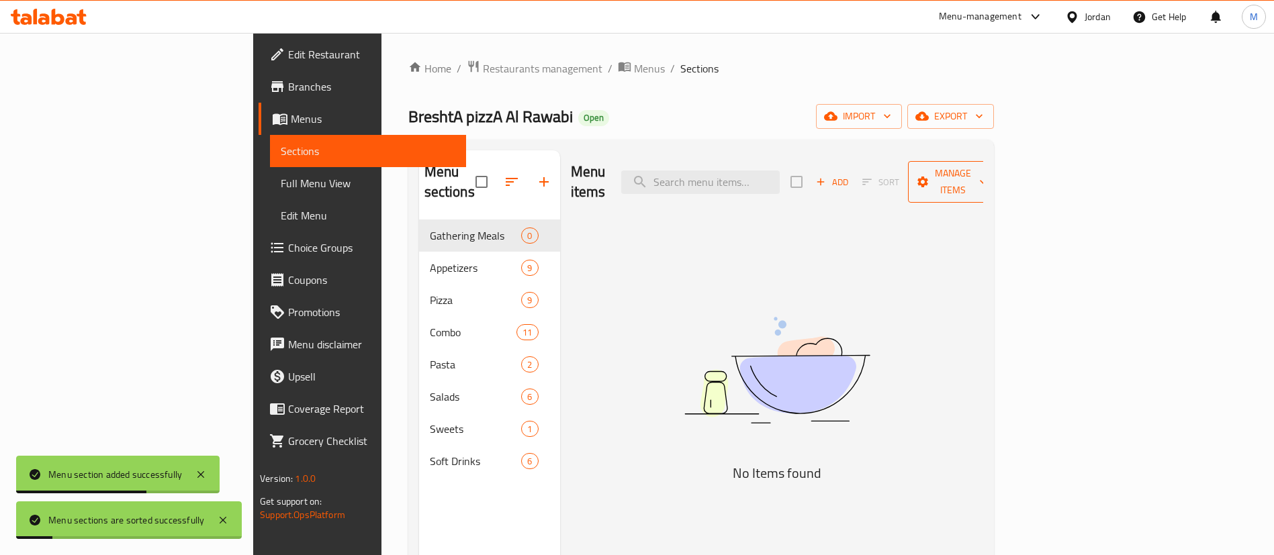
click at [987, 172] on span "Manage items" at bounding box center [952, 182] width 68 height 34
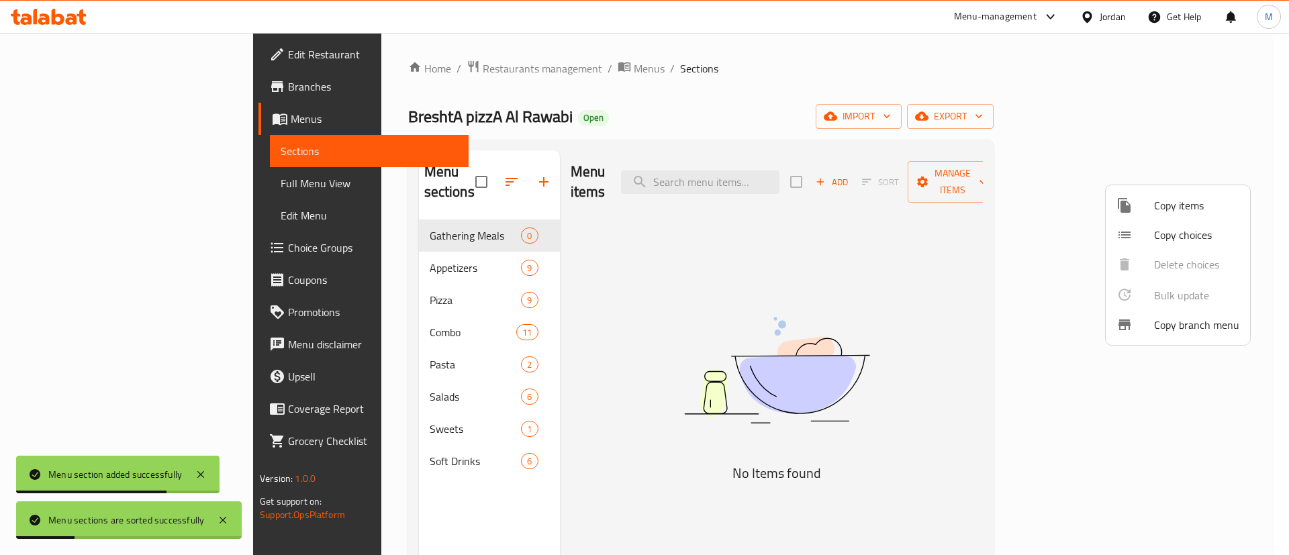
click at [1163, 239] on span "Copy choices" at bounding box center [1196, 235] width 85 height 16
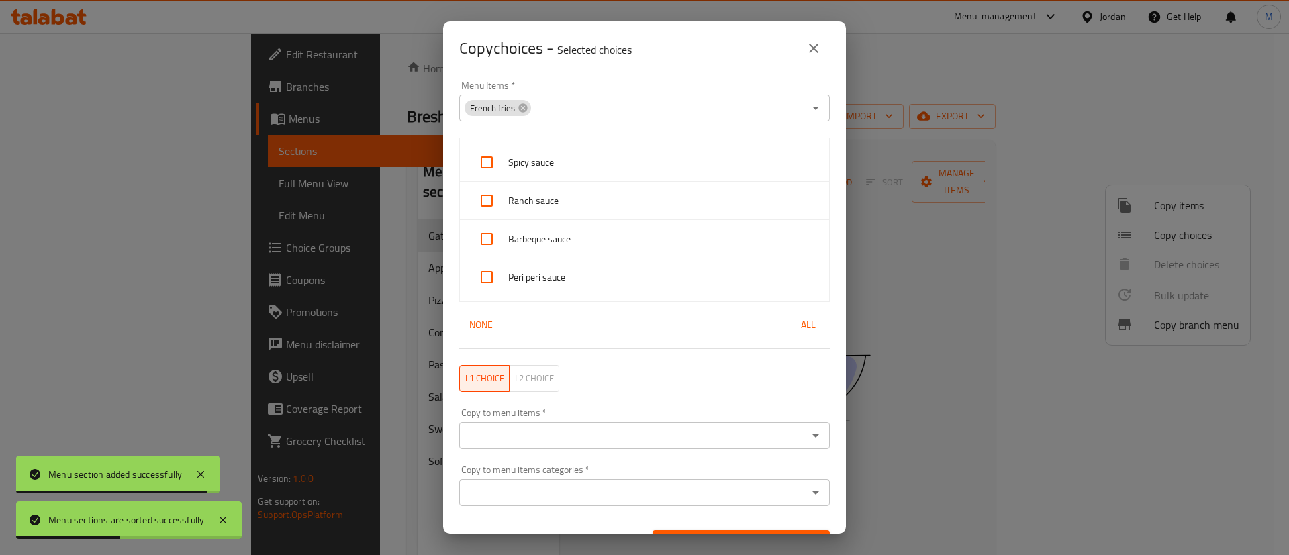
click at [816, 52] on icon "close" at bounding box center [814, 48] width 16 height 16
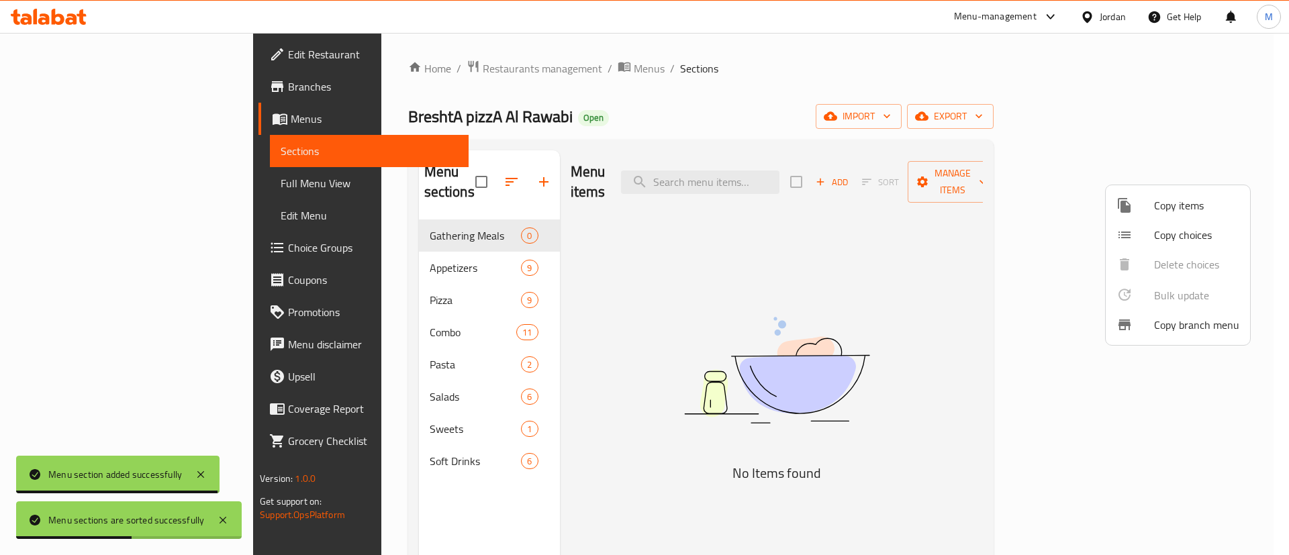
click at [1168, 211] on span "Copy items" at bounding box center [1196, 205] width 85 height 16
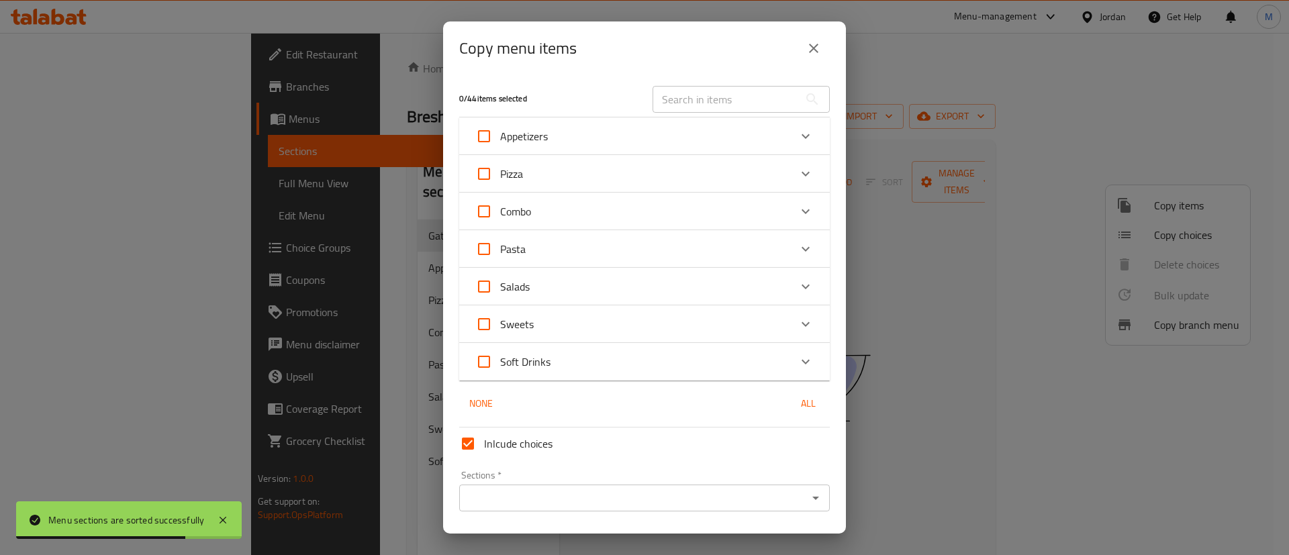
click at [663, 214] on div "Combo" at bounding box center [632, 211] width 314 height 32
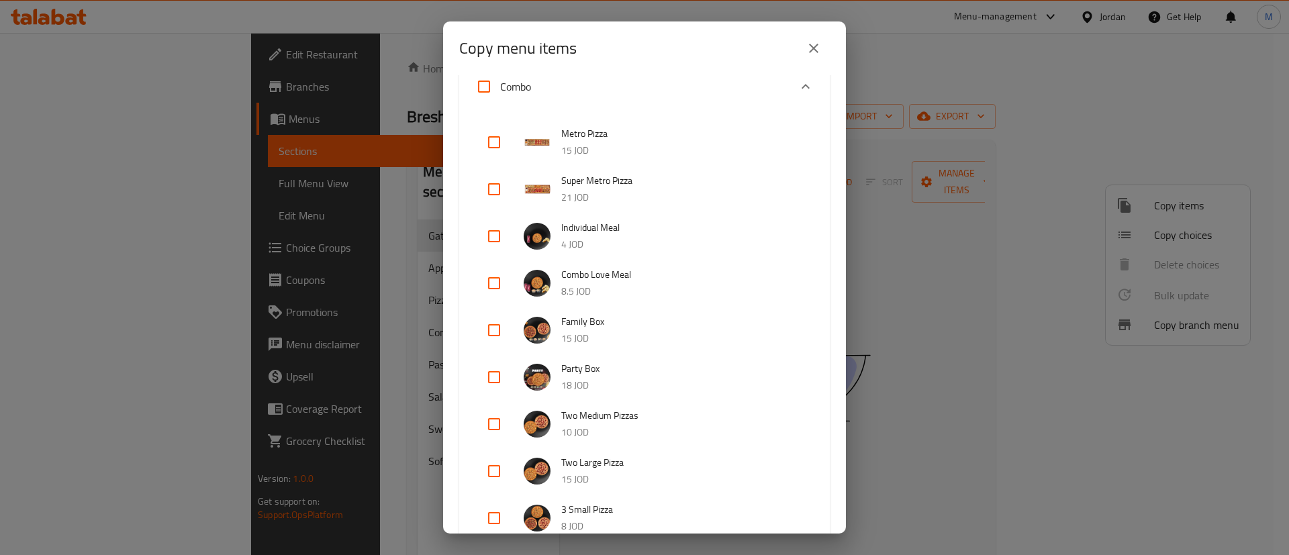
scroll to position [101, 0]
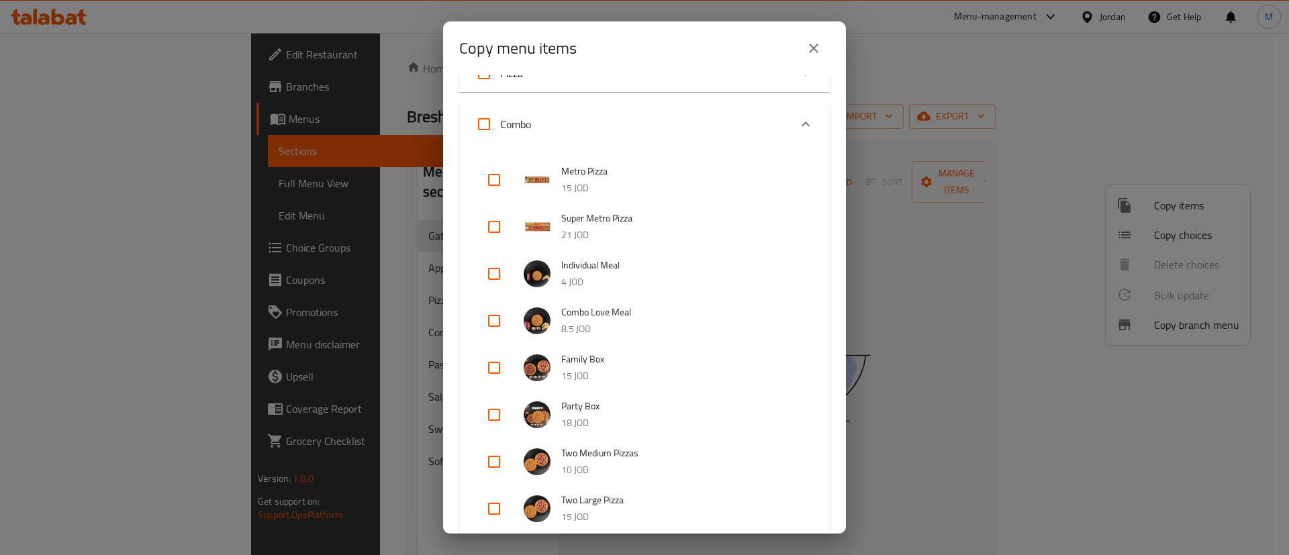
click at [495, 420] on input "checkbox" at bounding box center [494, 415] width 32 height 32
checkbox input "true"
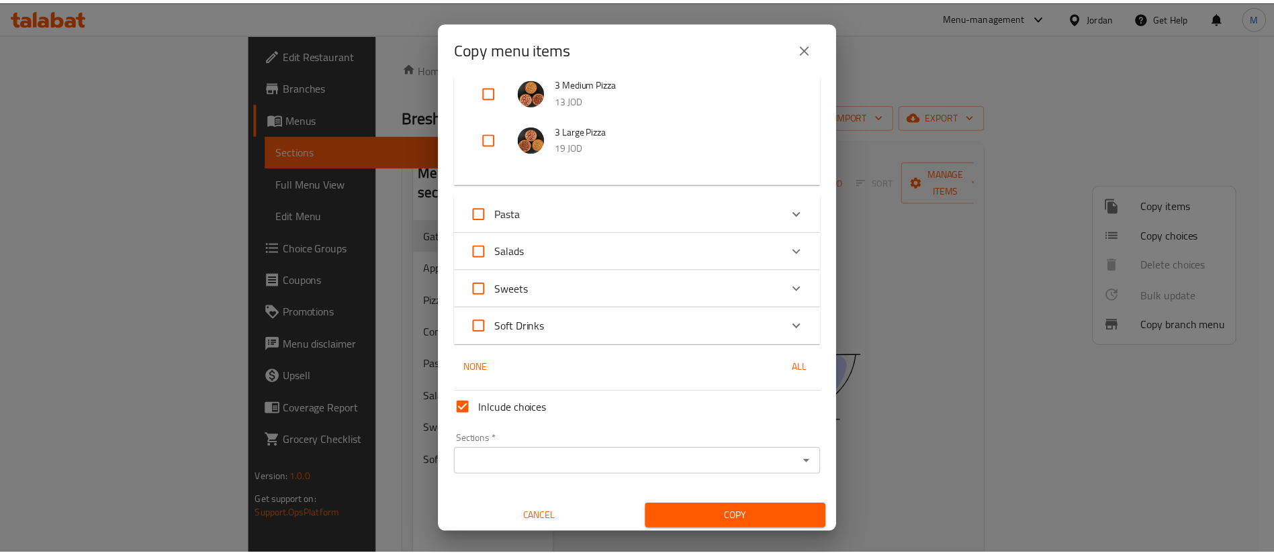
scroll to position [616, 0]
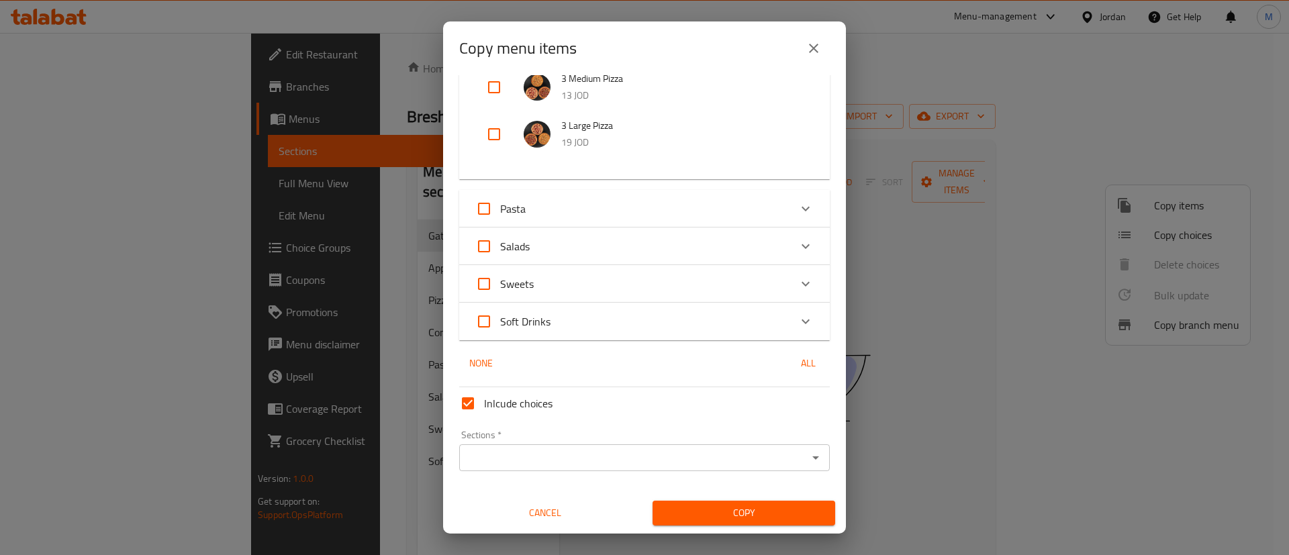
click at [653, 465] on input "Sections   *" at bounding box center [633, 457] width 340 height 19
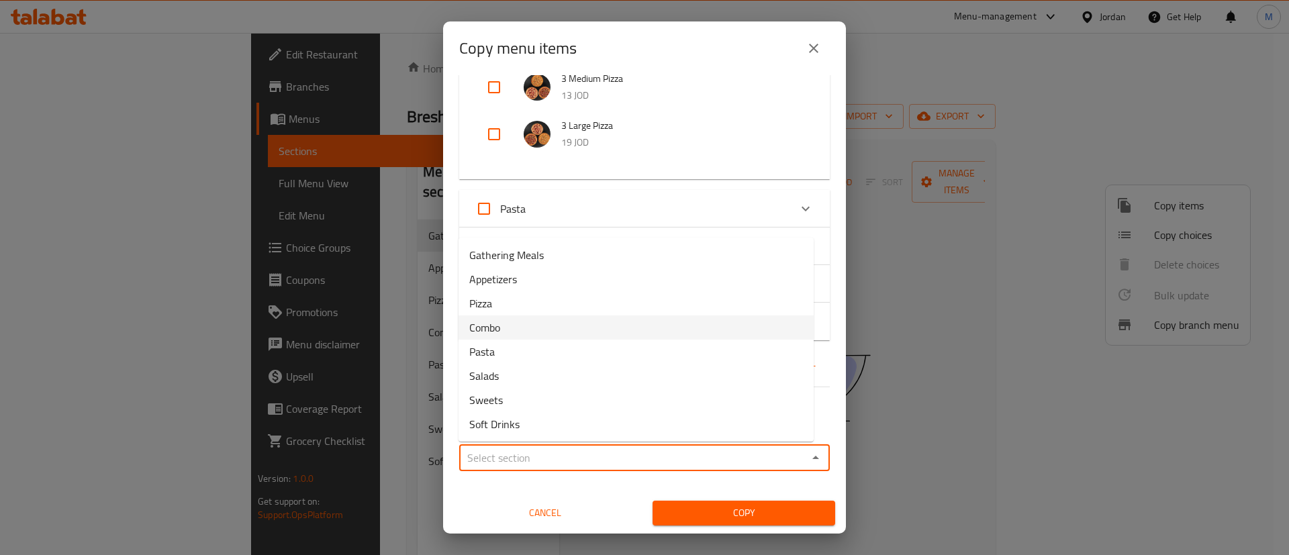
click at [581, 329] on li "Combo" at bounding box center [636, 328] width 355 height 24
type input "Combo"
click at [548, 459] on input "Combo" at bounding box center [633, 457] width 340 height 19
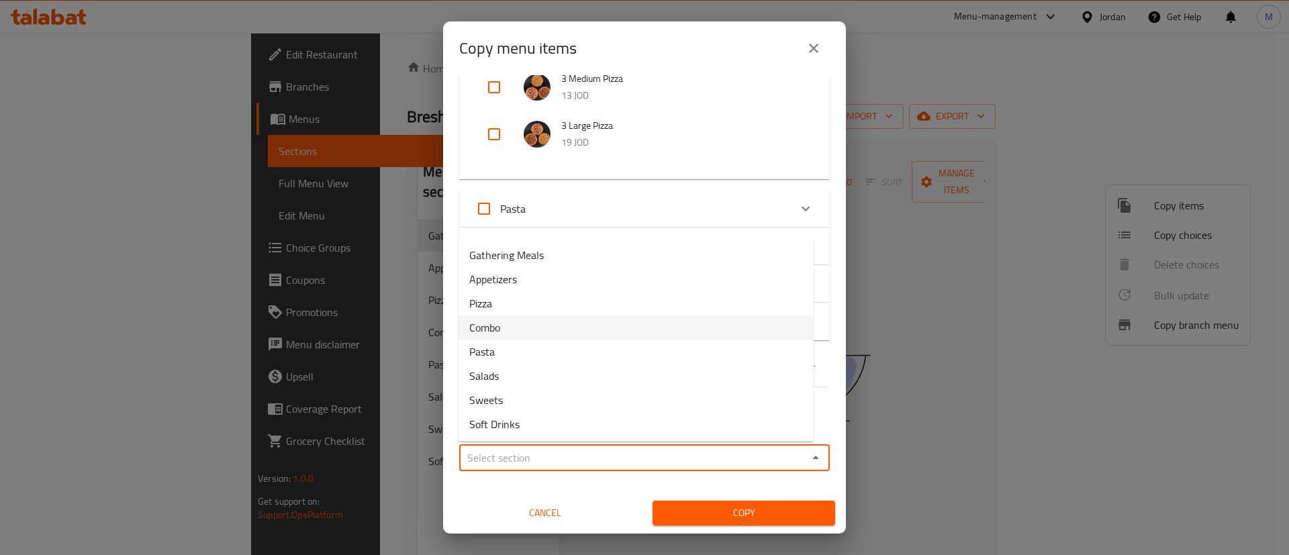
click at [548, 459] on input "Sections   *" at bounding box center [633, 457] width 340 height 19
click at [545, 264] on li "Gathering Meals" at bounding box center [636, 255] width 355 height 24
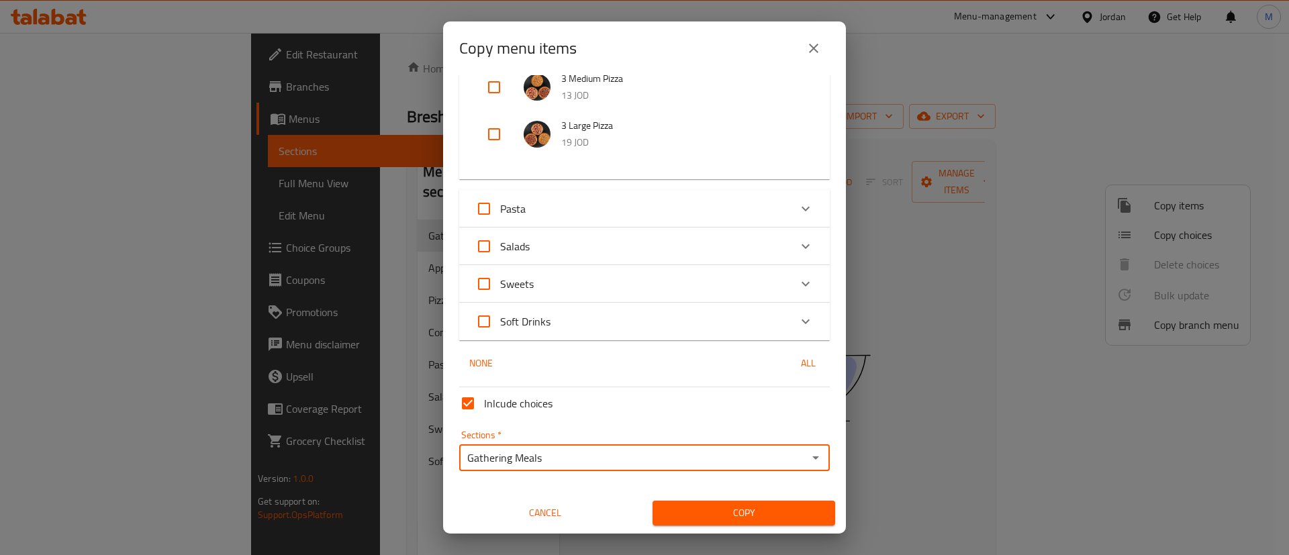
type input "Gathering Meals"
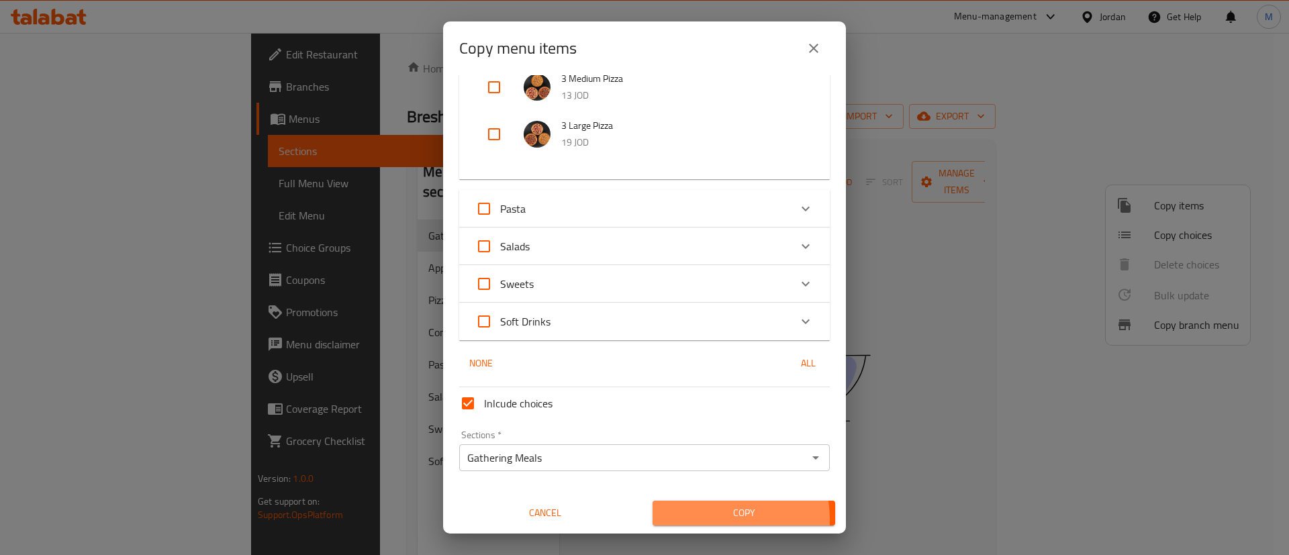
click at [692, 519] on span "Copy" at bounding box center [743, 513] width 161 height 17
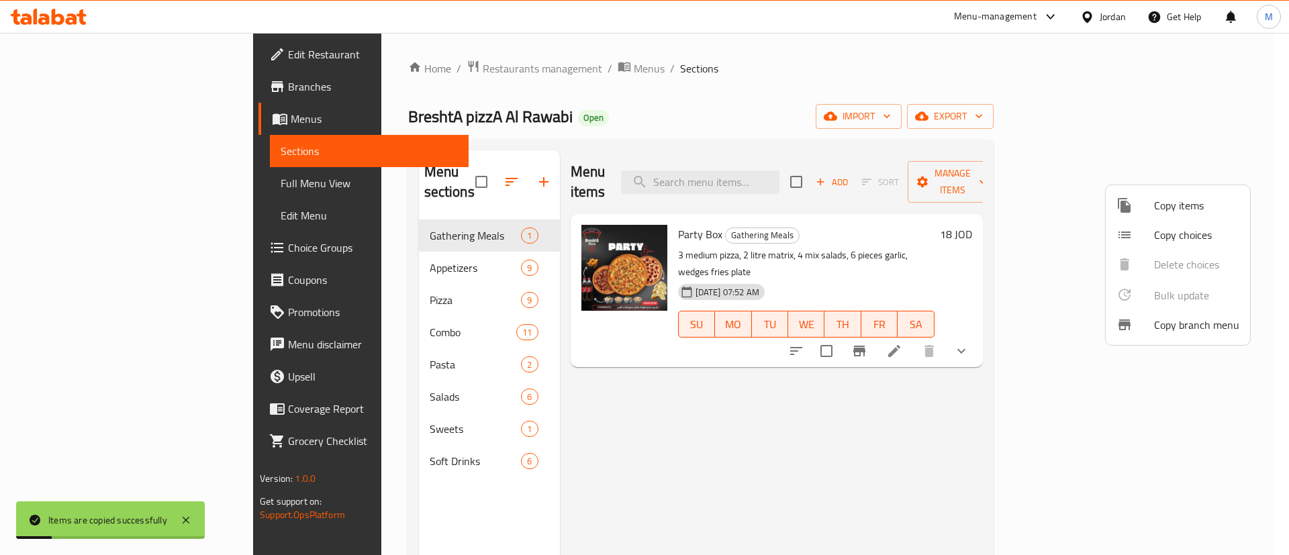
click at [349, 316] on div at bounding box center [644, 277] width 1289 height 555
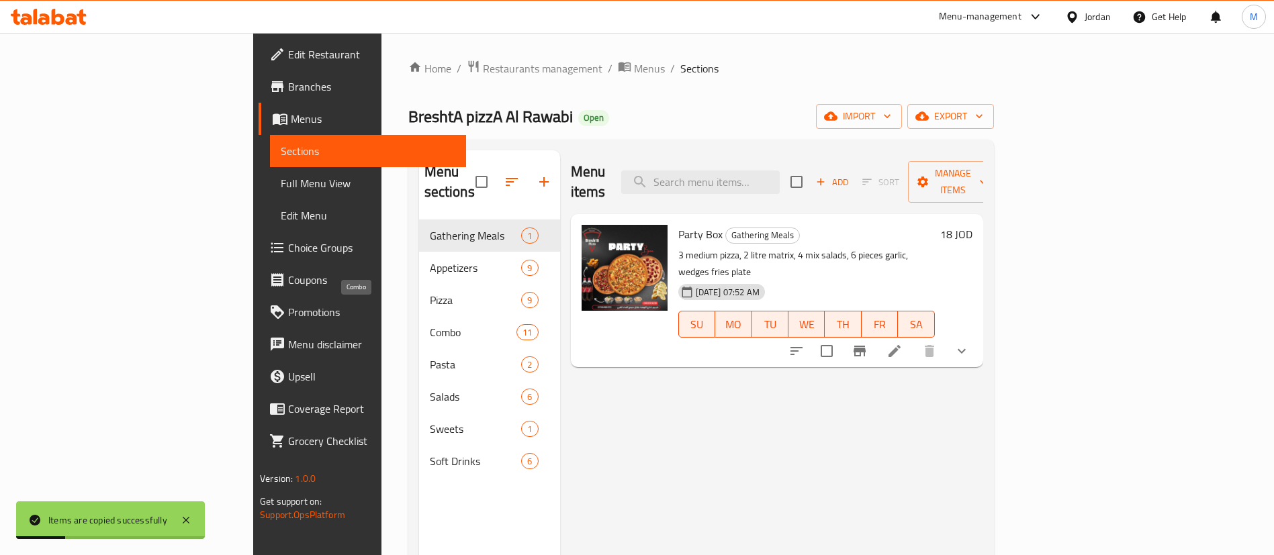
click at [430, 324] on span "Combo" at bounding box center [473, 332] width 87 height 16
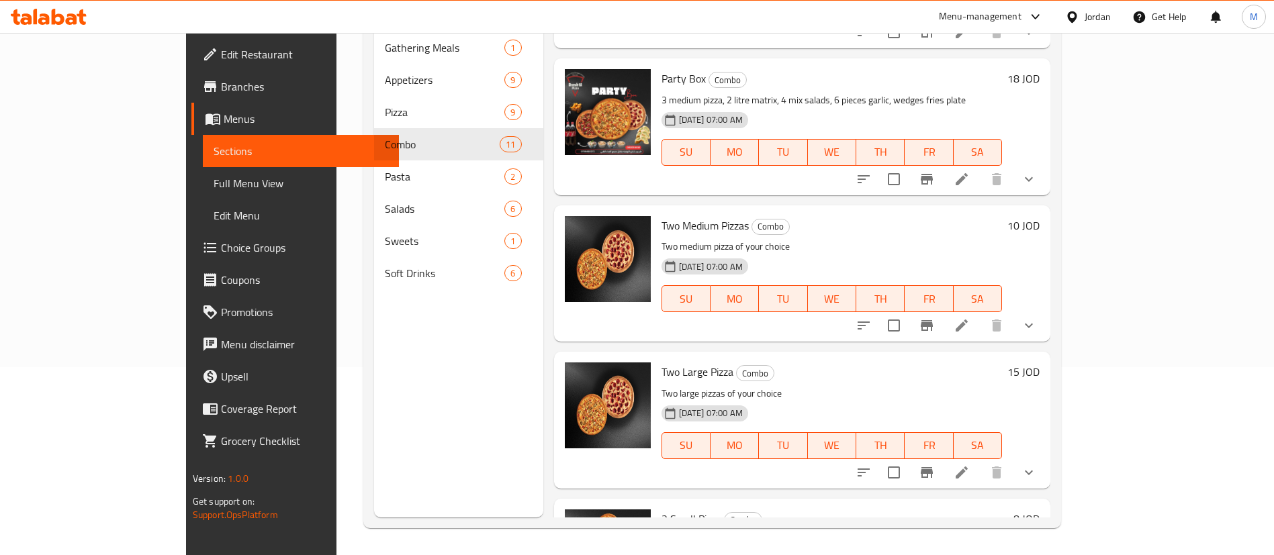
scroll to position [689, 0]
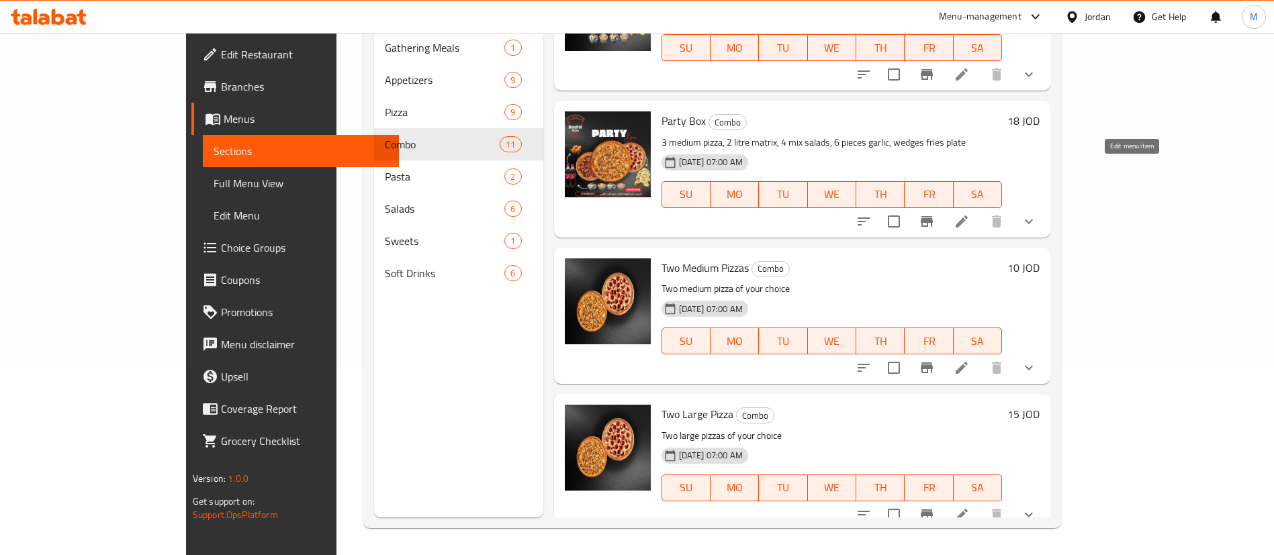
click at [967, 216] on icon at bounding box center [961, 222] width 12 height 12
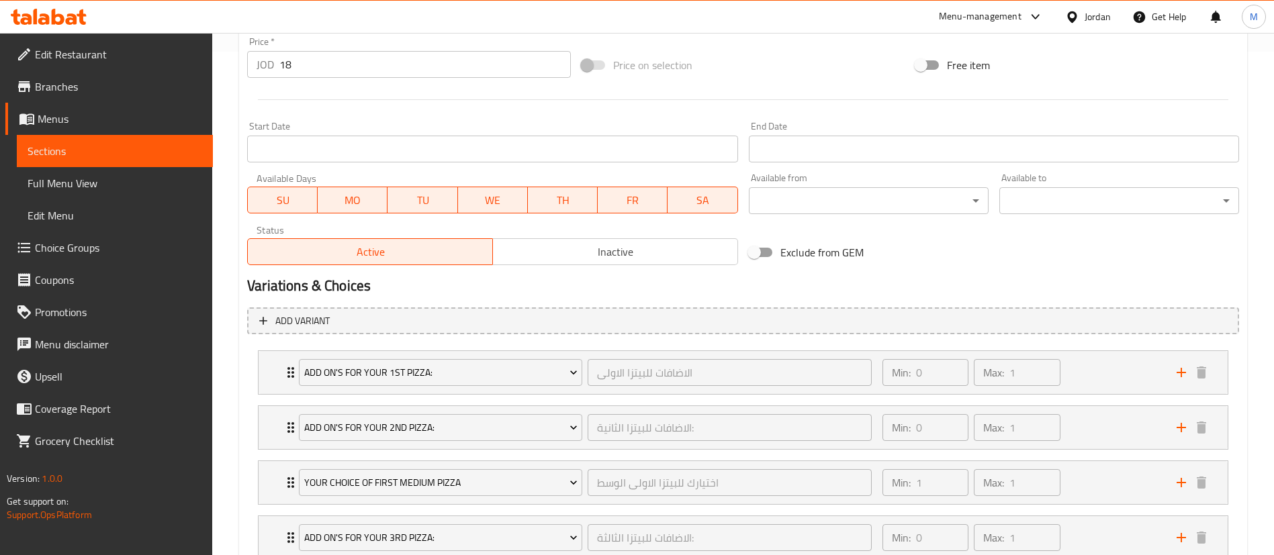
click at [602, 256] on span "Inactive" at bounding box center [615, 251] width 234 height 19
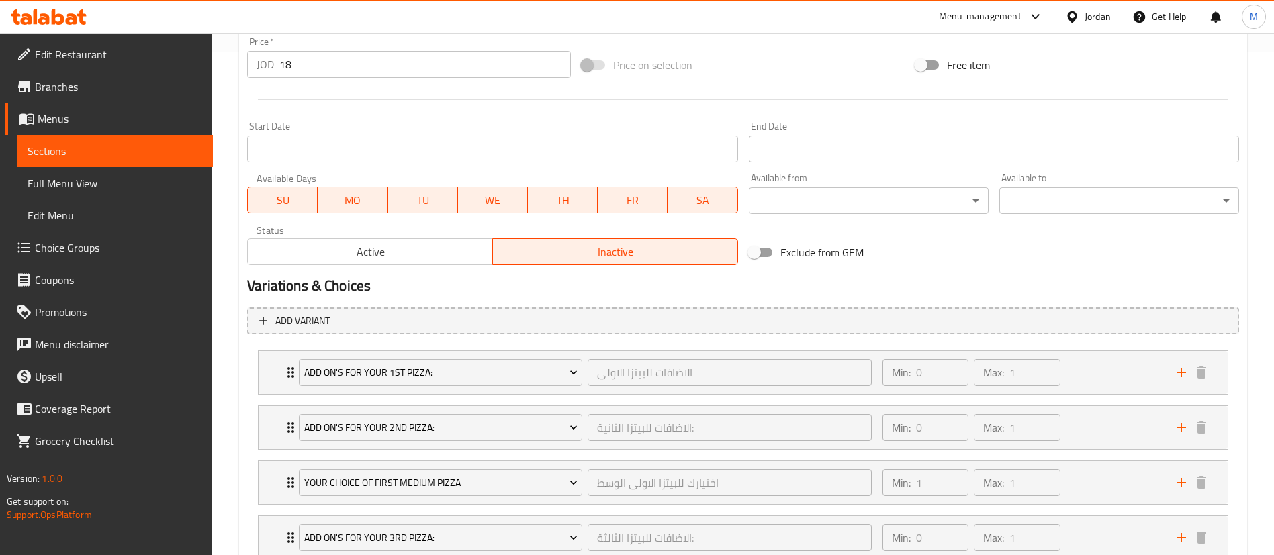
scroll to position [765, 0]
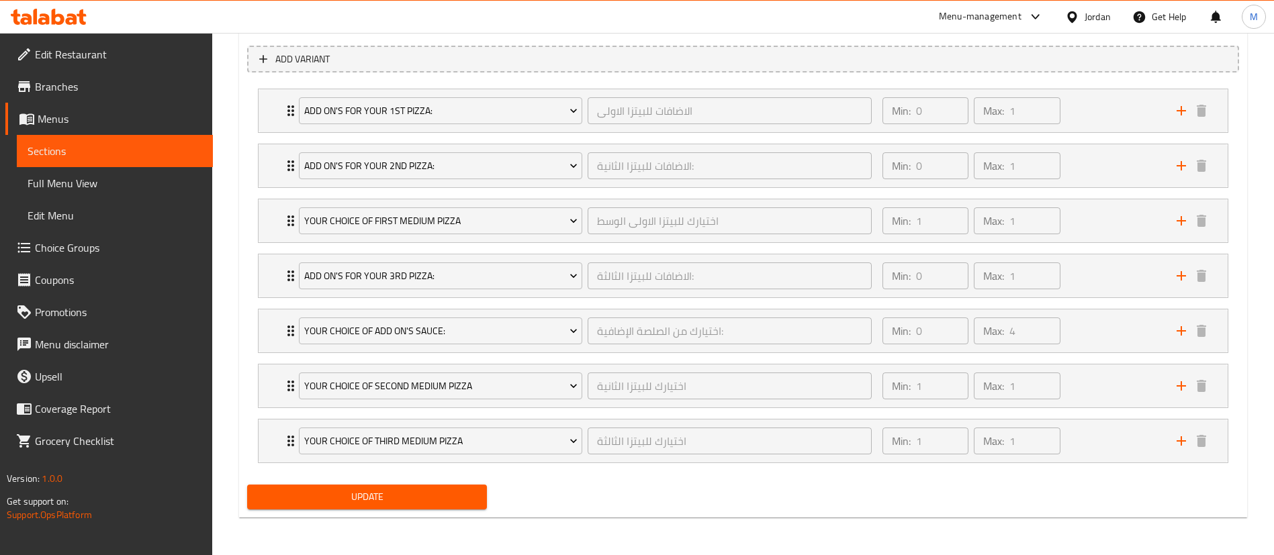
click at [467, 495] on span "Update" at bounding box center [367, 497] width 218 height 17
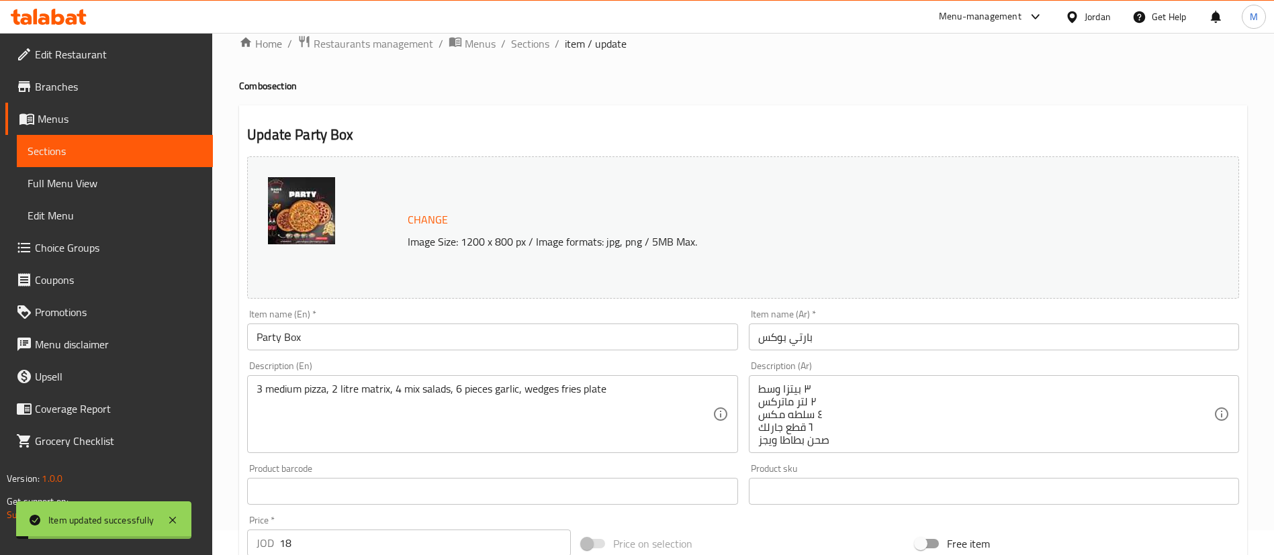
scroll to position [0, 0]
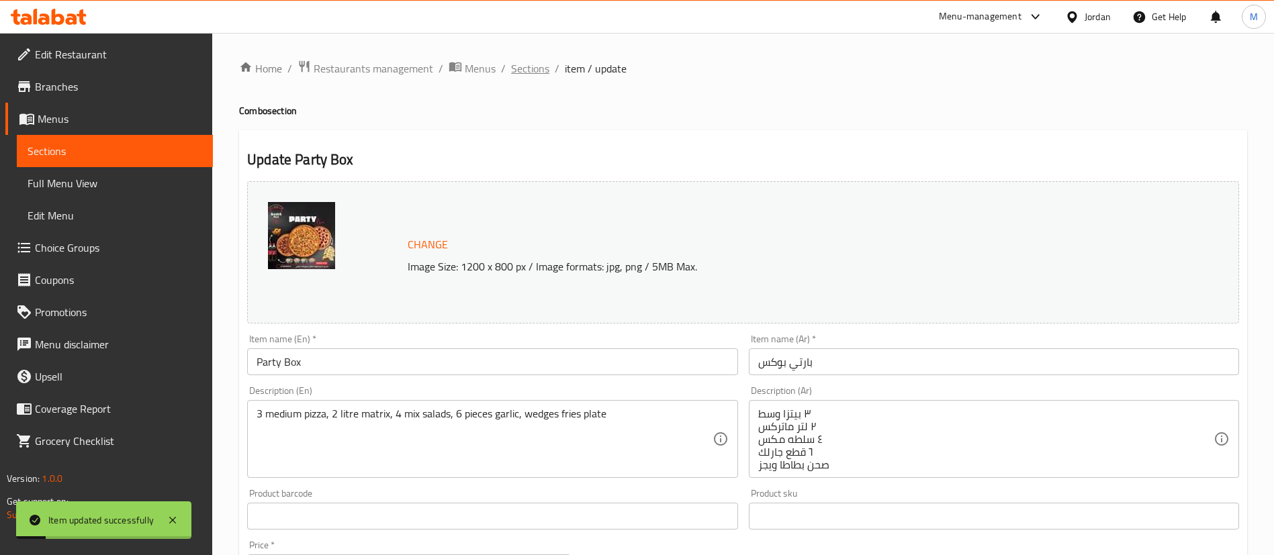
click at [536, 75] on span "Sections" at bounding box center [530, 68] width 38 height 16
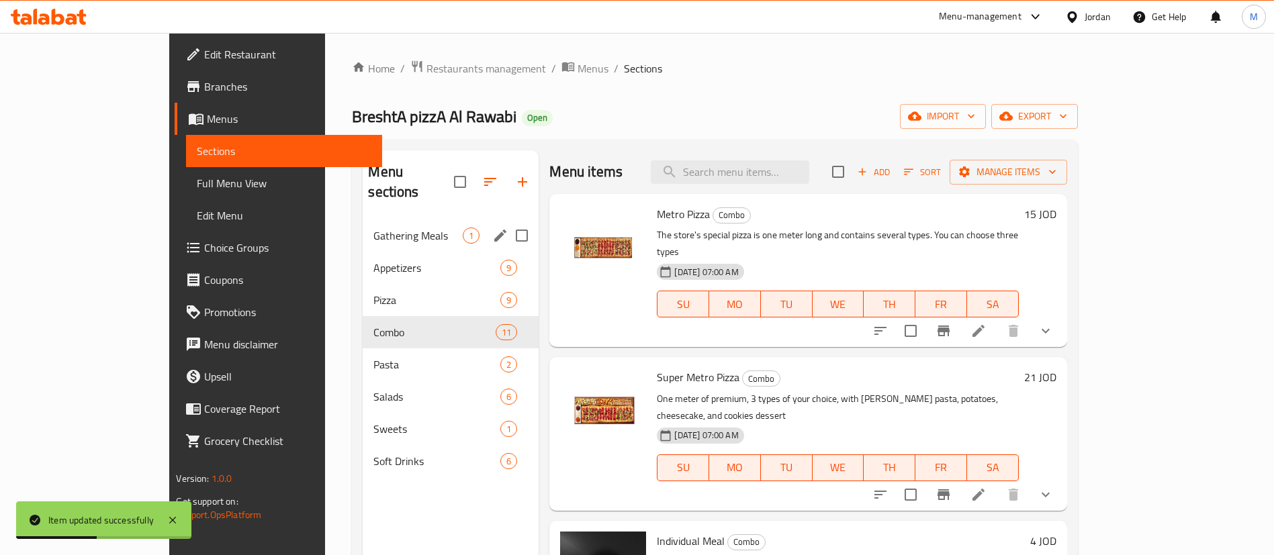
click at [373, 228] on span "Gathering Meals" at bounding box center [417, 236] width 89 height 16
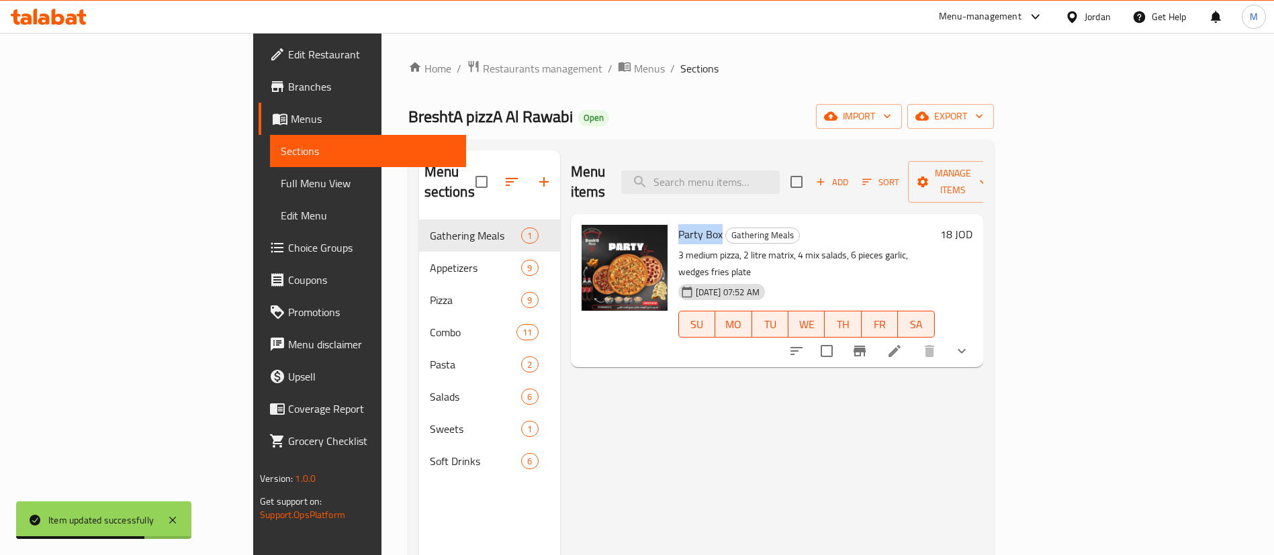
drag, startPoint x: 616, startPoint y: 211, endPoint x: 659, endPoint y: 216, distance: 42.6
click at [678, 224] on span "Party Box" at bounding box center [700, 234] width 44 height 20
copy span "Party Box"
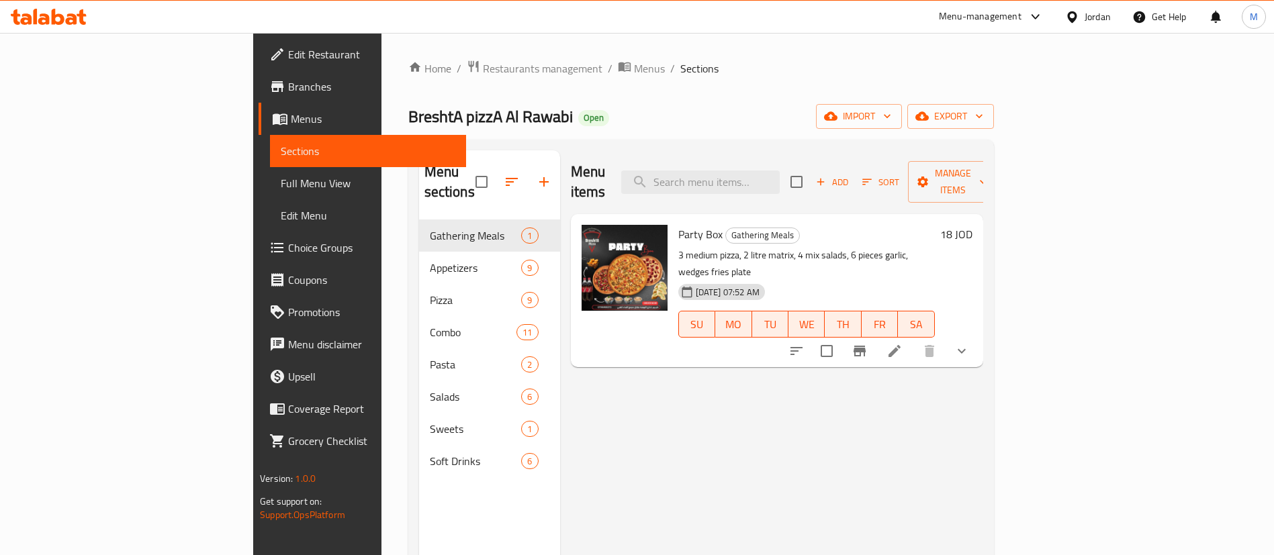
click at [971, 12] on div "Menu-management" at bounding box center [980, 17] width 83 height 16
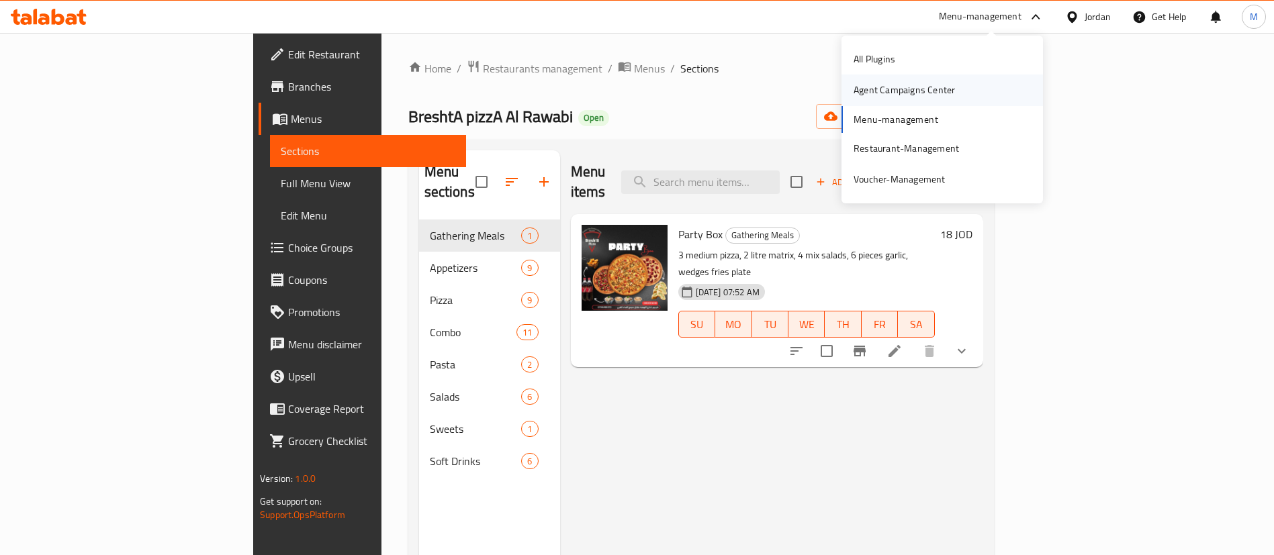
click at [959, 91] on div "Agent Campaigns Center" at bounding box center [904, 90] width 123 height 31
